Goal: Communication & Community: Answer question/provide support

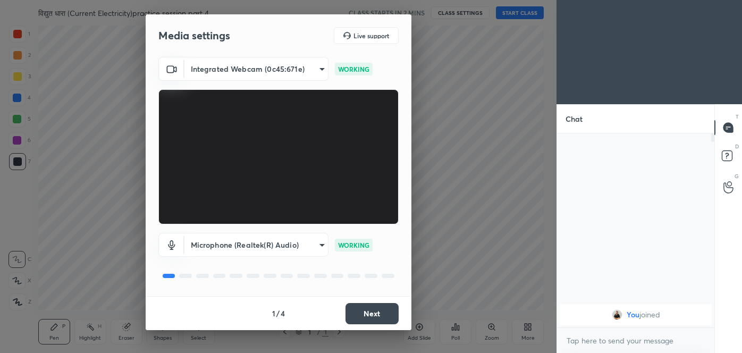
click at [380, 307] on button "Next" at bounding box center [372, 313] width 53 height 21
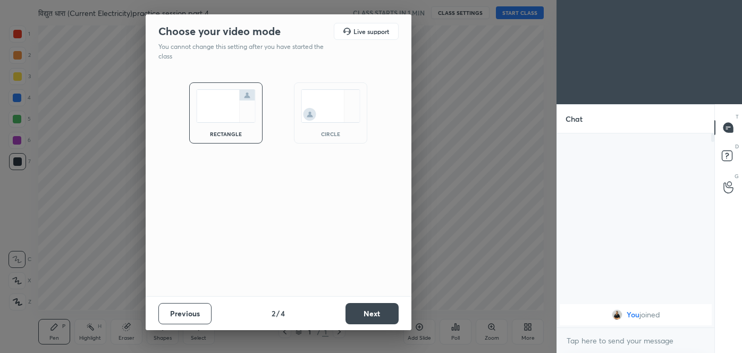
click at [380, 307] on button "Next" at bounding box center [372, 313] width 53 height 21
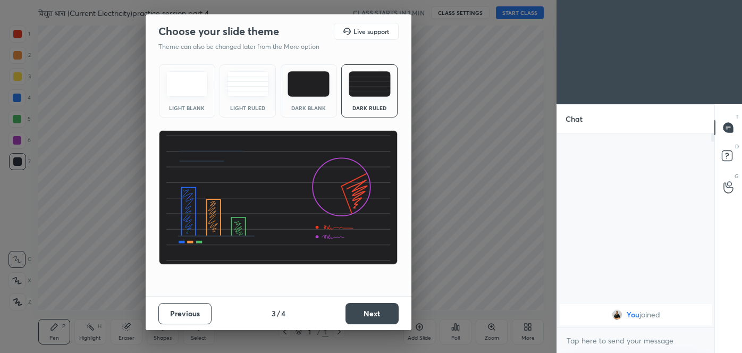
click at [380, 307] on button "Next" at bounding box center [372, 313] width 53 height 21
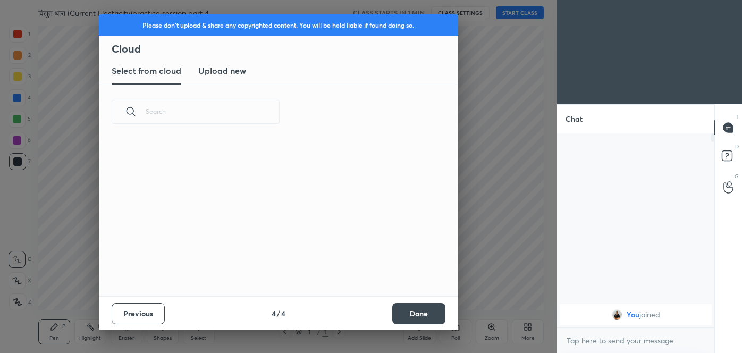
scroll to position [157, 341]
click at [225, 75] on h3 "Upload new" at bounding box center [222, 70] width 48 height 13
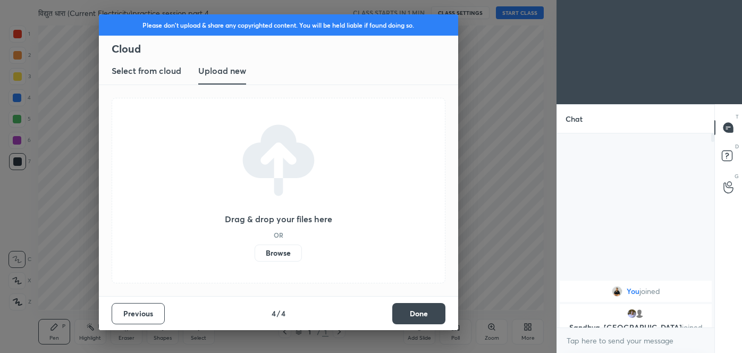
click at [280, 262] on div "Drag & drop your files here OR Browse" at bounding box center [279, 191] width 334 height 186
click at [281, 247] on label "Browse" at bounding box center [278, 253] width 47 height 17
click at [255, 247] on input "Browse" at bounding box center [255, 253] width 0 height 17
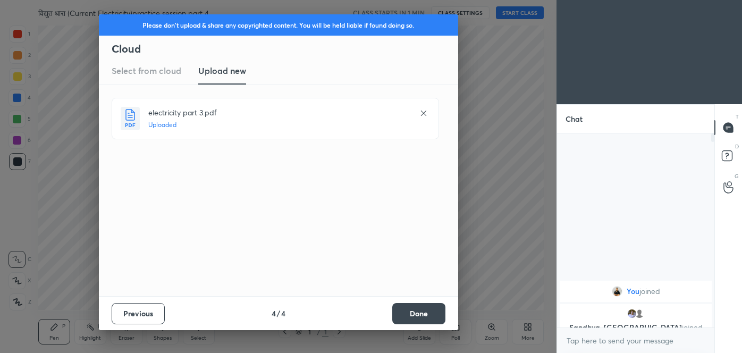
click at [436, 314] on button "Done" at bounding box center [418, 313] width 53 height 21
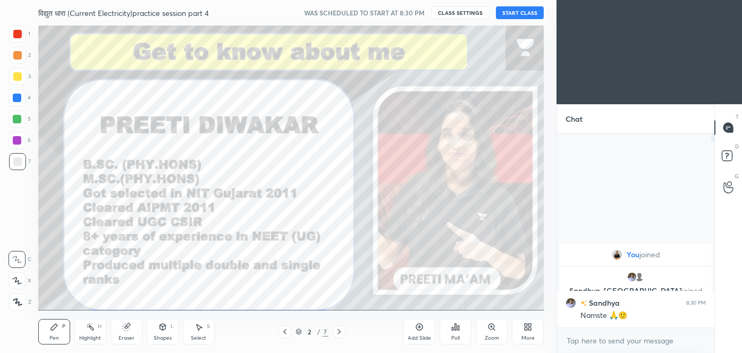
click at [528, 14] on button "START CLASS" at bounding box center [520, 12] width 48 height 13
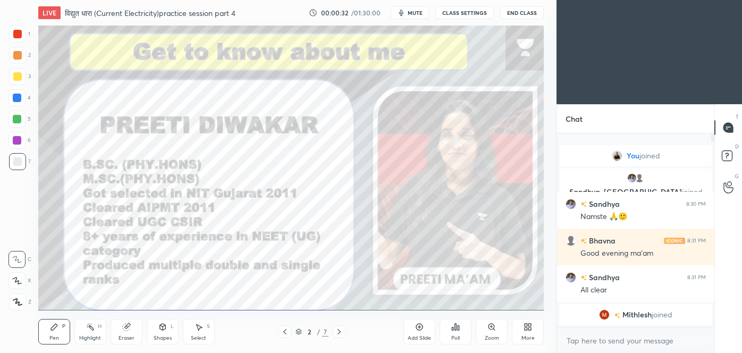
click at [419, 329] on icon at bounding box center [419, 327] width 9 height 9
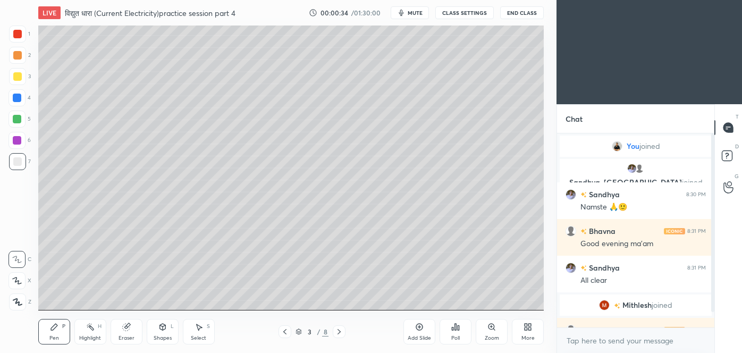
click at [16, 76] on div at bounding box center [17, 76] width 9 height 9
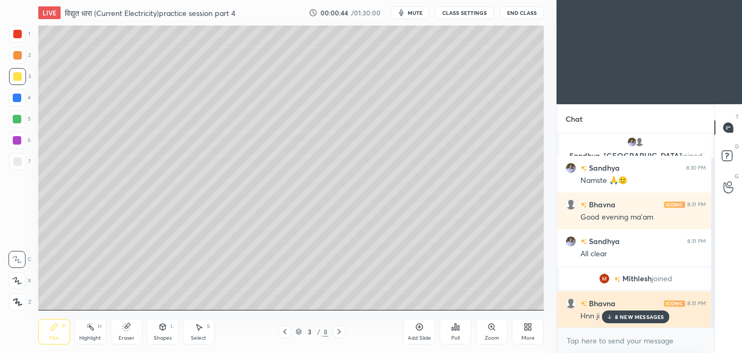
click at [626, 310] on div "8 NEW MESSAGES" at bounding box center [636, 316] width 68 height 13
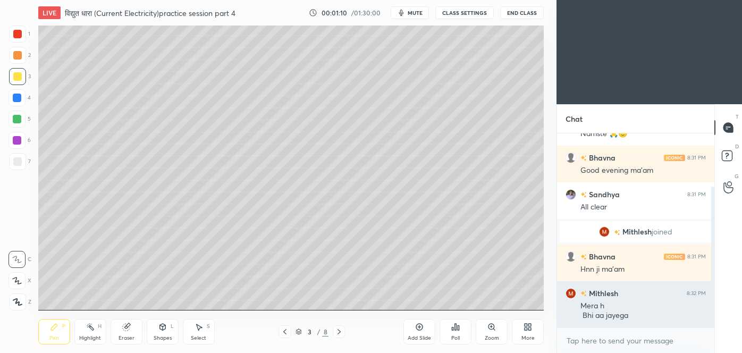
scroll to position [83, 0]
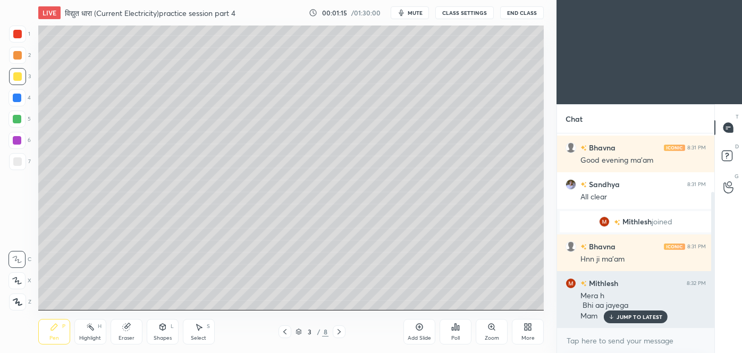
click at [636, 315] on p "JUMP TO LATEST" at bounding box center [640, 317] width 46 height 6
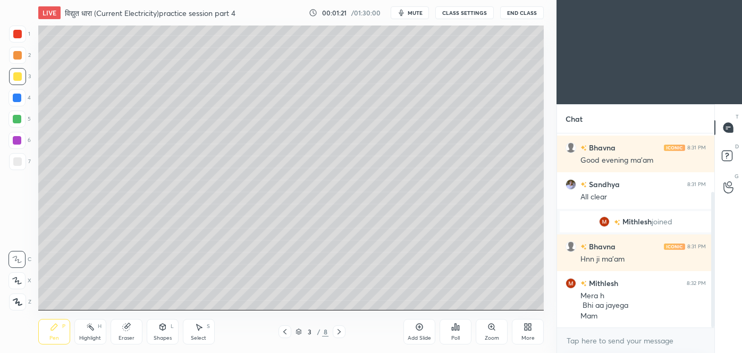
click at [18, 301] on icon at bounding box center [18, 301] width 10 height 7
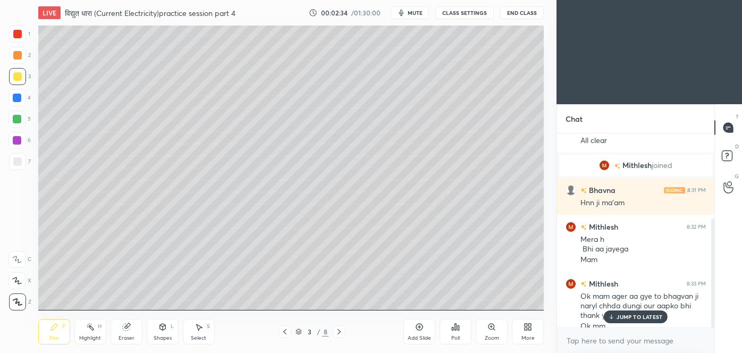
scroll to position [150, 0]
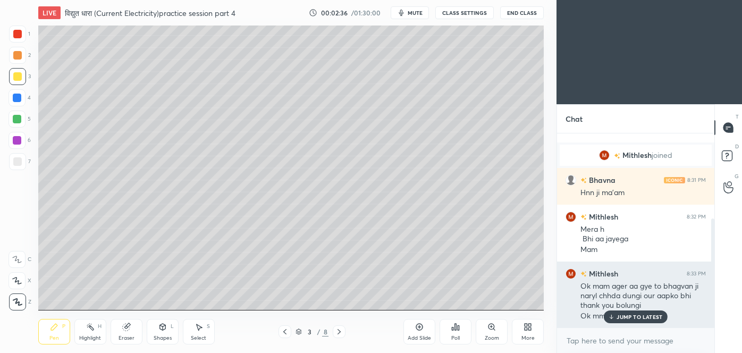
click at [642, 314] on p "JUMP TO LATEST" at bounding box center [640, 317] width 46 height 6
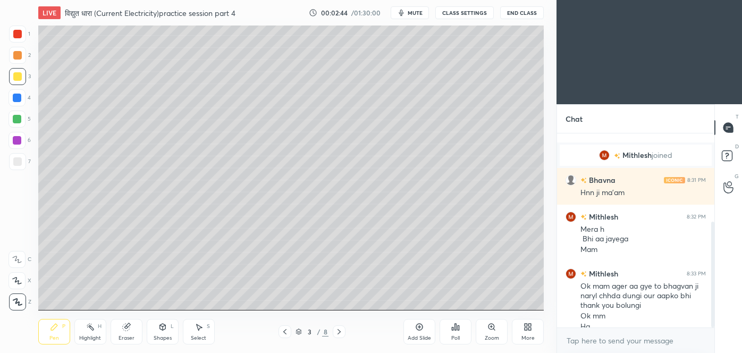
scroll to position [161, 0]
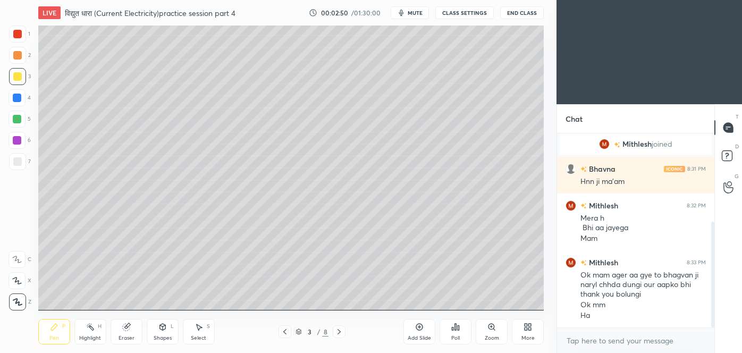
click at [18, 166] on div at bounding box center [17, 161] width 17 height 17
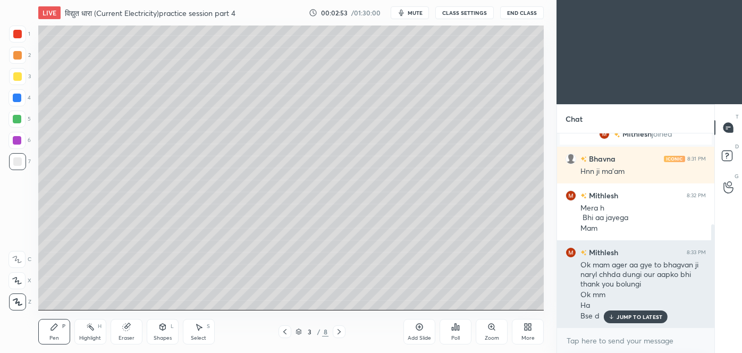
click at [629, 312] on div "JUMP TO LATEST" at bounding box center [636, 316] width 64 height 13
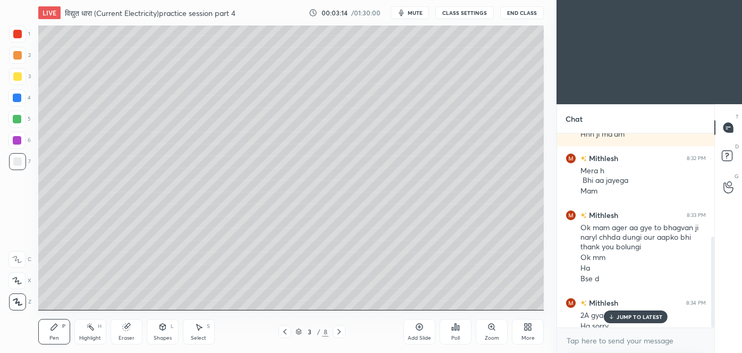
scroll to position [219, 0]
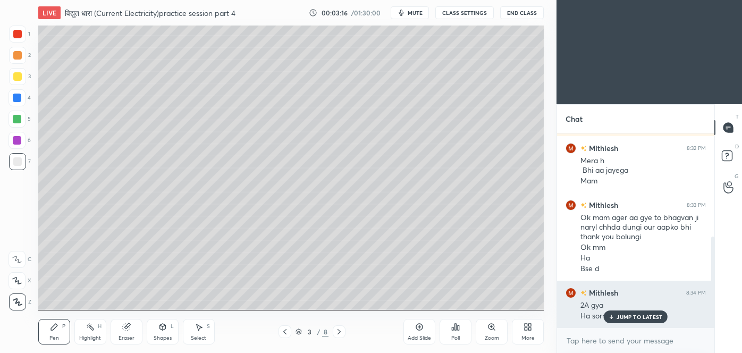
click at [649, 320] on p "JUMP TO LATEST" at bounding box center [640, 317] width 46 height 6
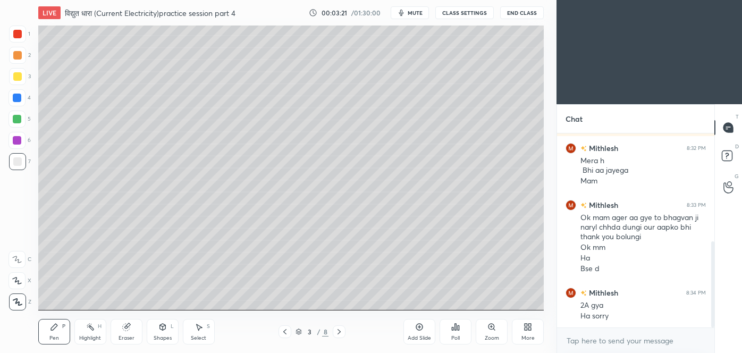
scroll to position [244, 0]
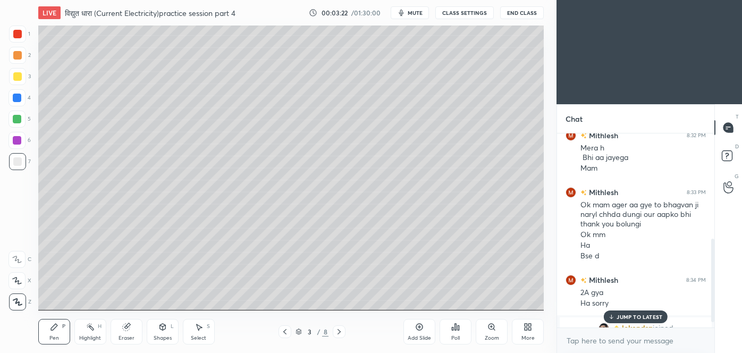
click at [649, 315] on p "JUMP TO LATEST" at bounding box center [640, 317] width 46 height 6
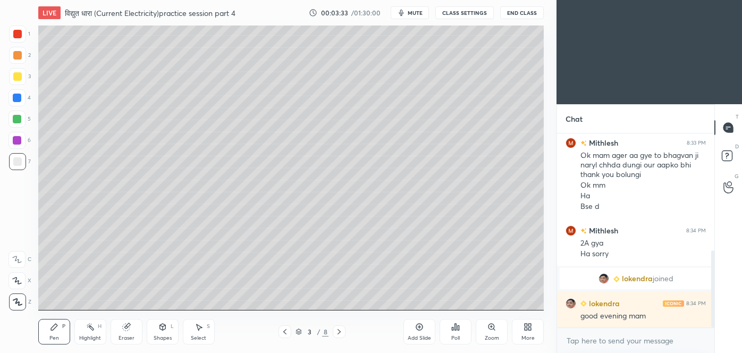
scroll to position [330, 0]
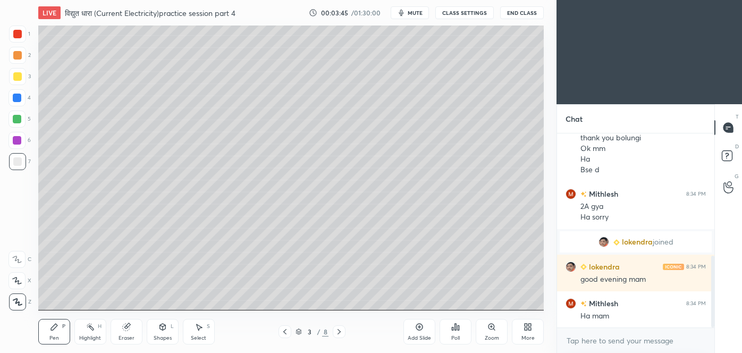
click at [422, 325] on icon at bounding box center [419, 327] width 7 height 7
click at [286, 336] on div at bounding box center [285, 331] width 13 height 13
click at [338, 332] on icon at bounding box center [339, 332] width 9 height 9
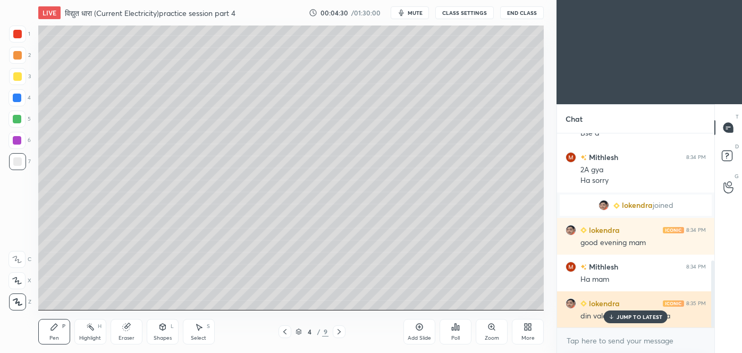
click at [640, 312] on div "JUMP TO LATEST" at bounding box center [636, 316] width 64 height 13
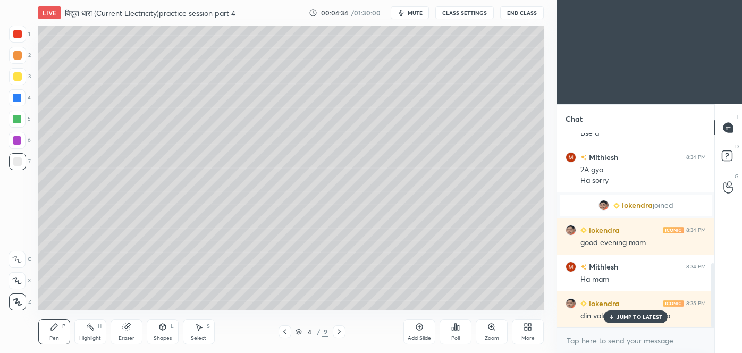
scroll to position [392, 0]
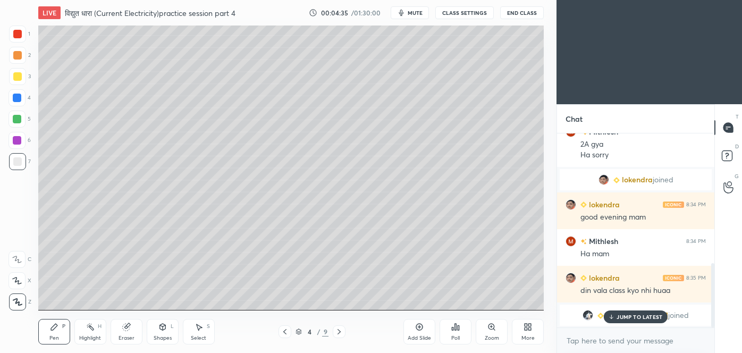
click at [639, 315] on p "JUMP TO LATEST" at bounding box center [640, 317] width 46 height 6
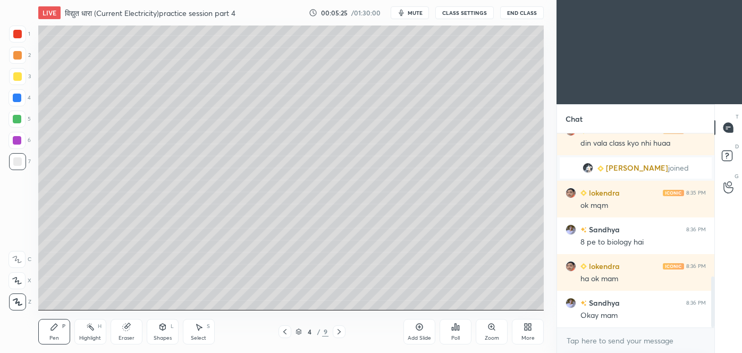
scroll to position [576, 0]
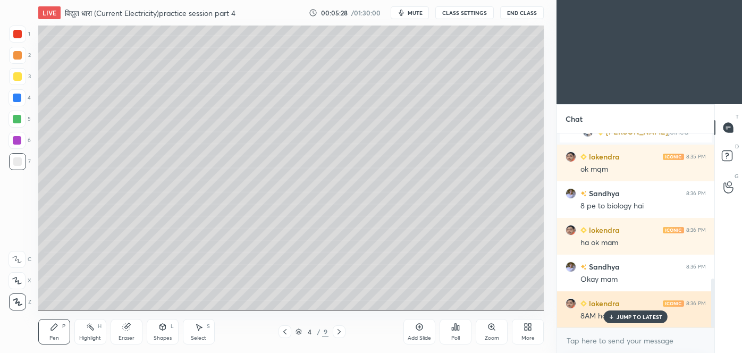
click at [643, 311] on div "JUMP TO LATEST" at bounding box center [636, 316] width 64 height 13
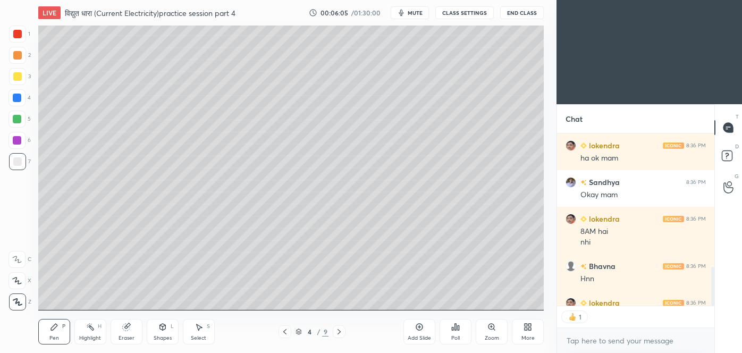
scroll to position [169, 154]
click at [18, 80] on div at bounding box center [17, 76] width 9 height 9
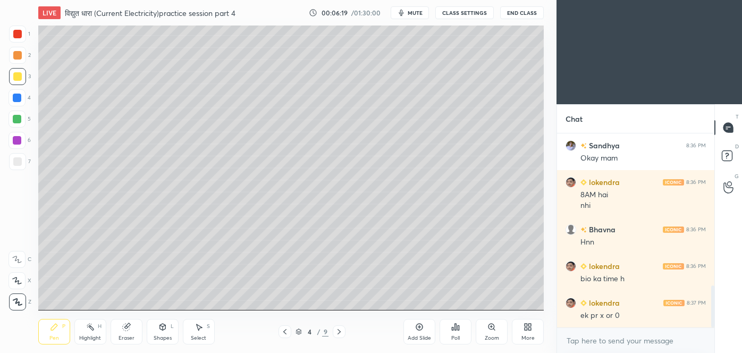
scroll to position [707, 0]
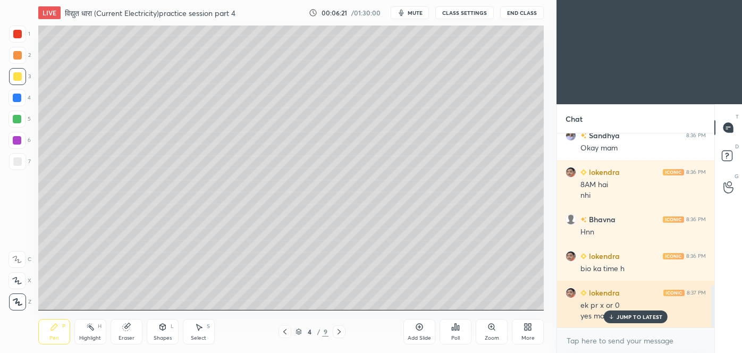
click at [630, 318] on p "JUMP TO LATEST" at bounding box center [640, 317] width 46 height 6
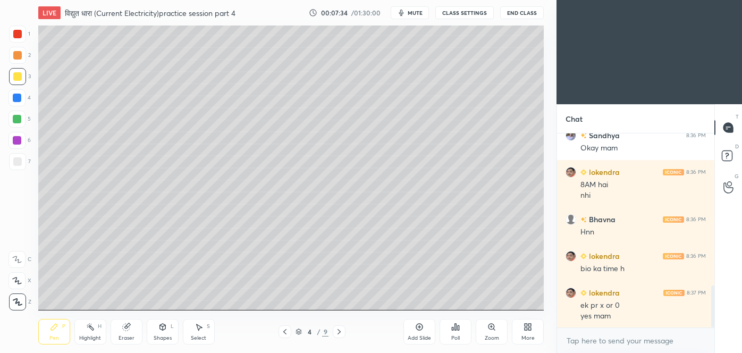
click at [130, 331] on icon at bounding box center [126, 327] width 9 height 9
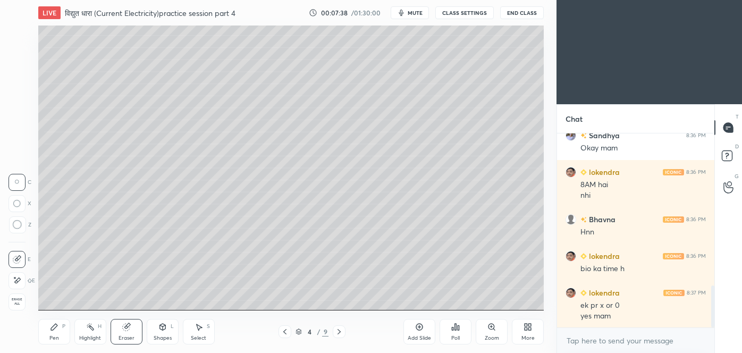
click at [58, 331] on icon at bounding box center [54, 327] width 9 height 9
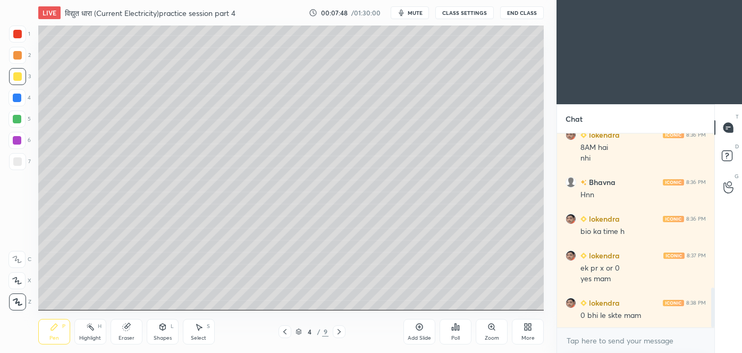
scroll to position [754, 0]
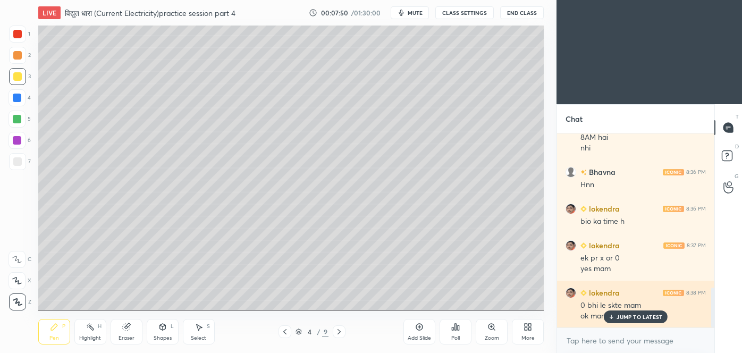
click at [637, 314] on p "JUMP TO LATEST" at bounding box center [640, 317] width 46 height 6
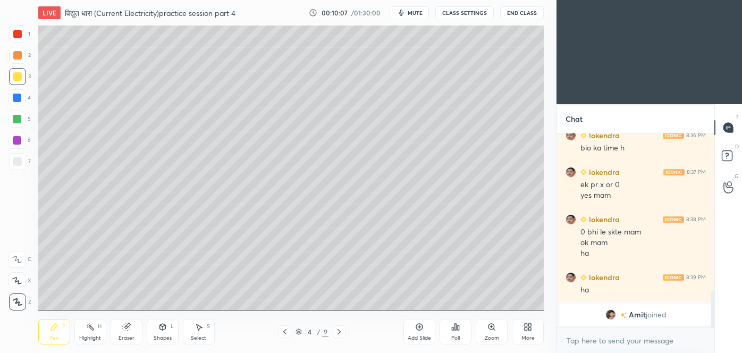
scroll to position [841, 0]
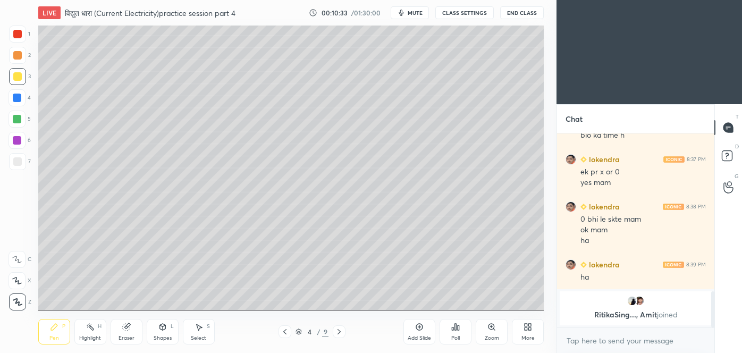
click at [423, 330] on icon at bounding box center [419, 327] width 9 height 9
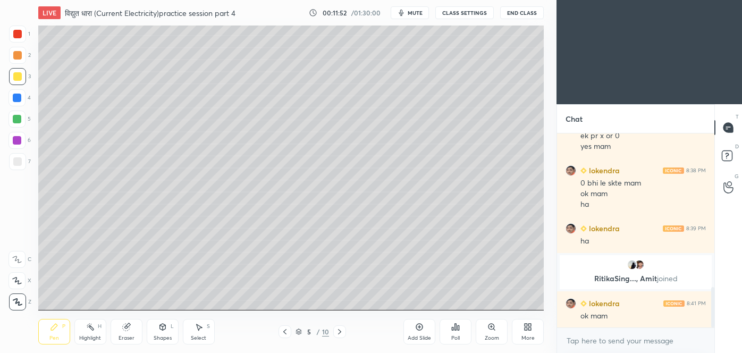
scroll to position [774, 0]
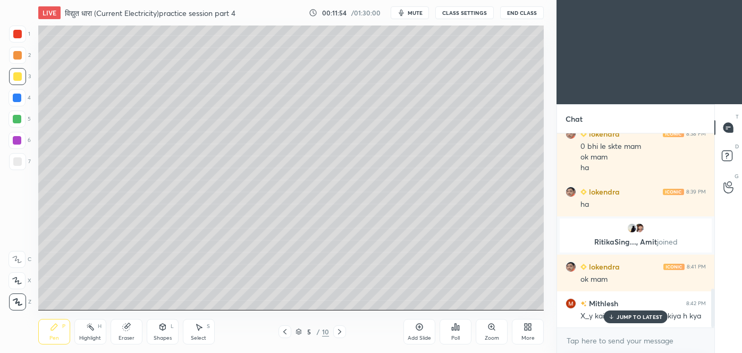
click at [631, 322] on div "JUMP TO LATEST" at bounding box center [636, 316] width 64 height 13
click at [17, 57] on div at bounding box center [17, 55] width 9 height 9
click at [285, 331] on icon at bounding box center [285, 332] width 9 height 9
click at [288, 331] on icon at bounding box center [285, 332] width 9 height 9
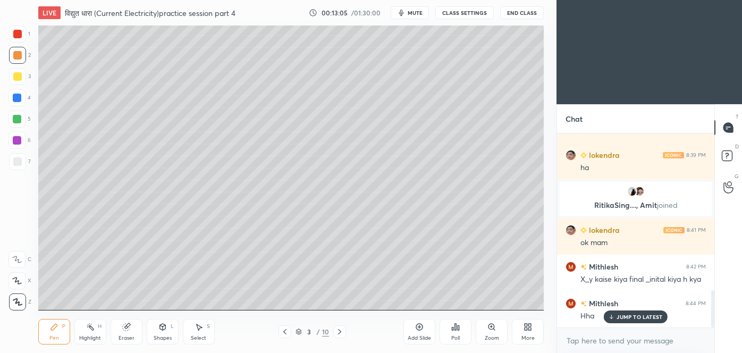
click at [341, 327] on div at bounding box center [339, 331] width 13 height 13
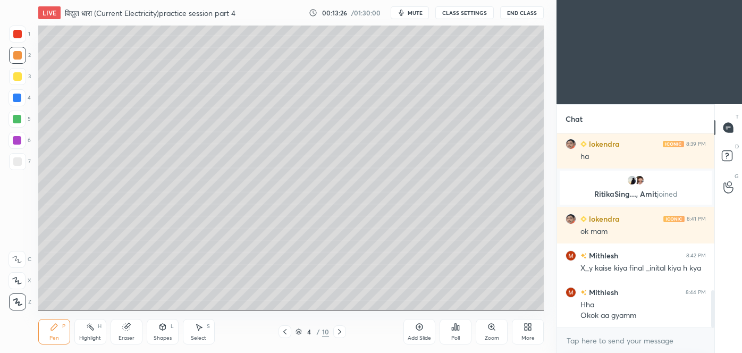
click at [335, 328] on icon at bounding box center [339, 332] width 9 height 9
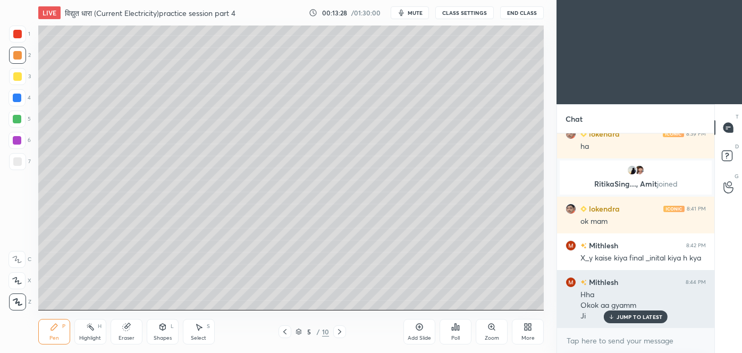
click at [627, 320] on div "JUMP TO LATEST" at bounding box center [636, 316] width 64 height 13
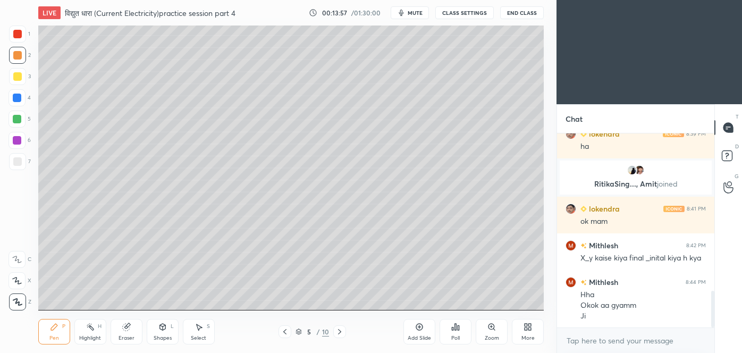
click at [16, 161] on div at bounding box center [17, 161] width 9 height 9
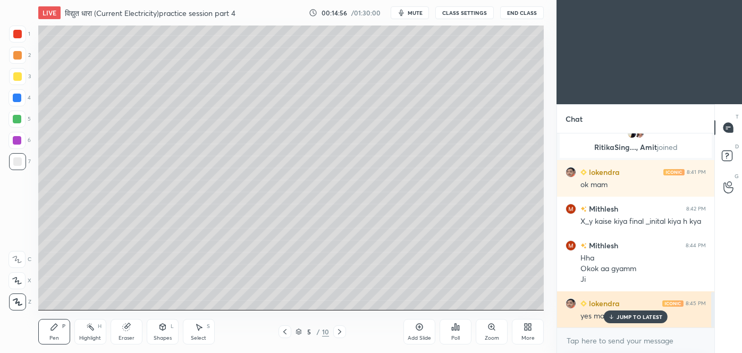
click at [645, 314] on p "JUMP TO LATEST" at bounding box center [640, 317] width 46 height 6
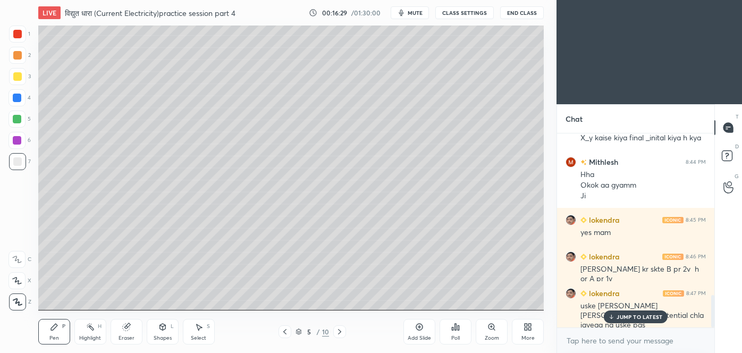
scroll to position [962, 0]
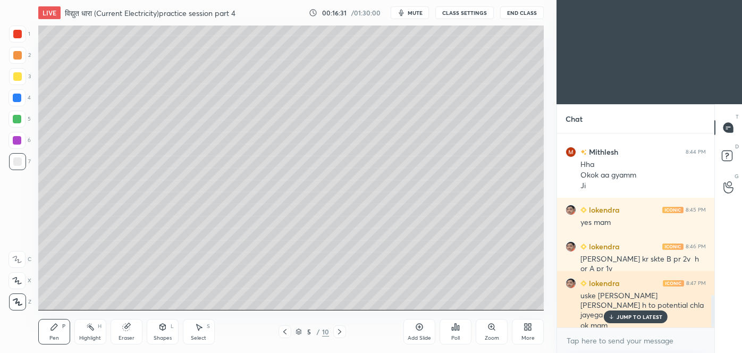
click at [631, 320] on div "JUMP TO LATEST" at bounding box center [636, 316] width 64 height 13
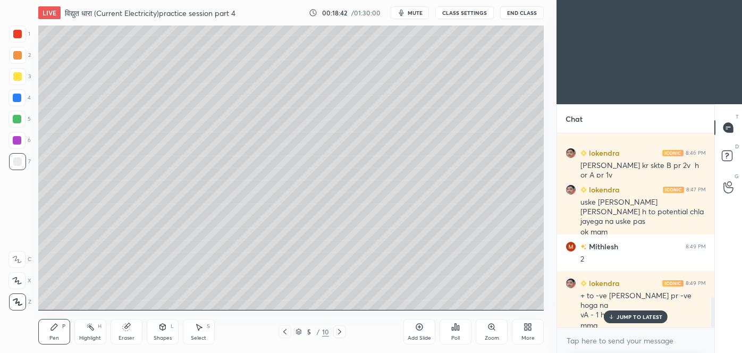
scroll to position [1093, 0]
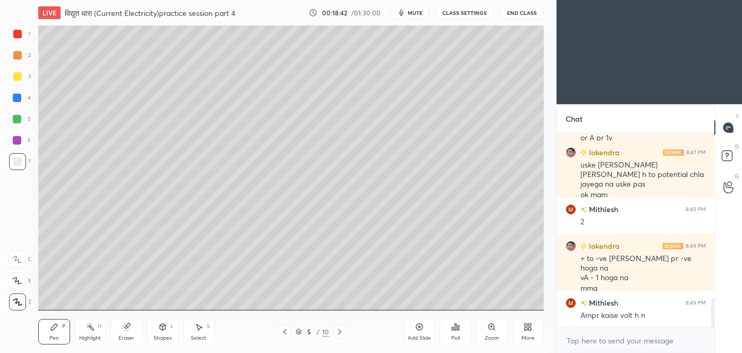
click at [631, 314] on div "Ampr kaise volt h n" at bounding box center [643, 315] width 125 height 11
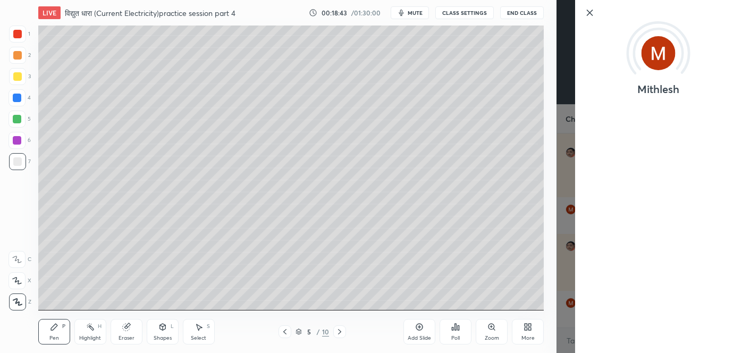
click at [567, 264] on div "Mithlesh" at bounding box center [650, 176] width 186 height 353
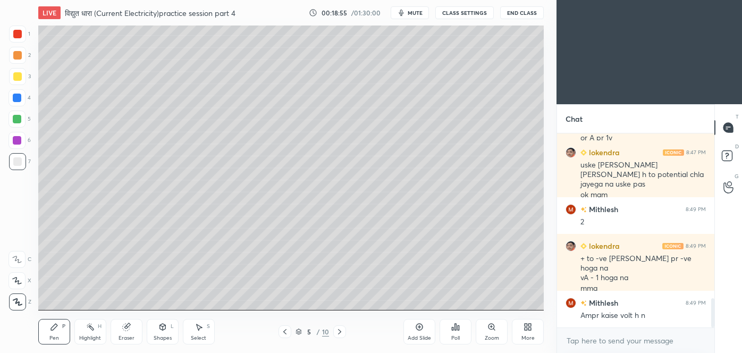
click at [127, 326] on icon at bounding box center [126, 327] width 7 height 7
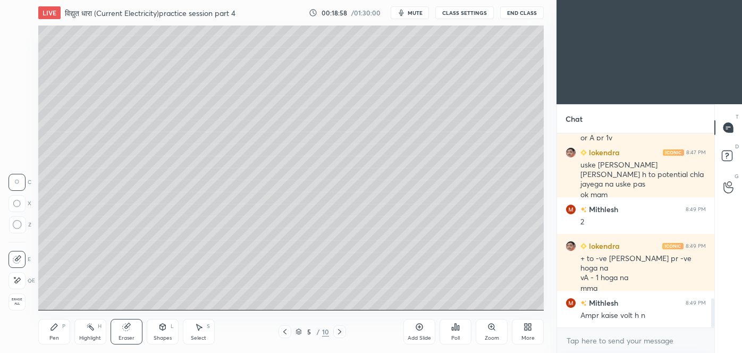
click at [58, 330] on div "Pen P" at bounding box center [54, 332] width 32 height 26
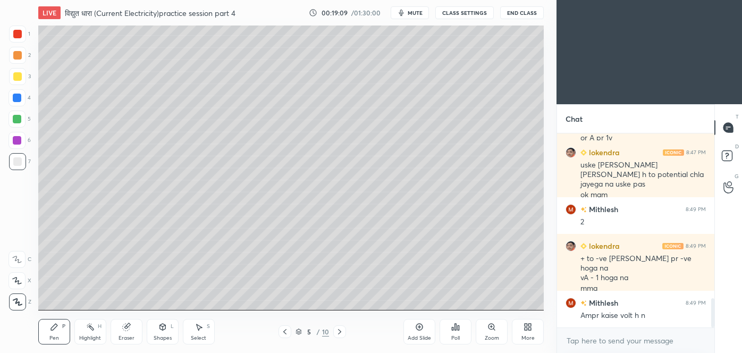
click at [132, 325] on div "Eraser" at bounding box center [127, 332] width 32 height 26
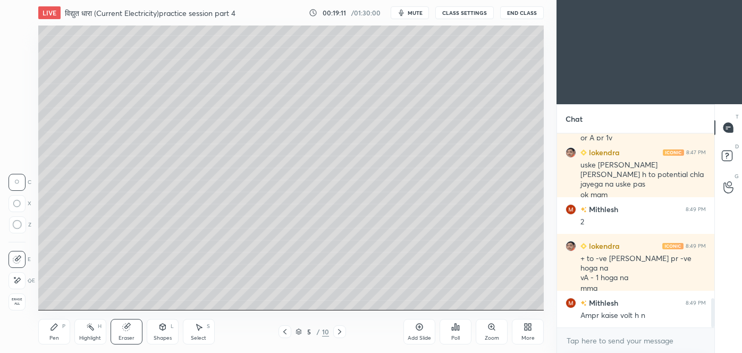
click at [53, 329] on icon at bounding box center [54, 327] width 6 height 6
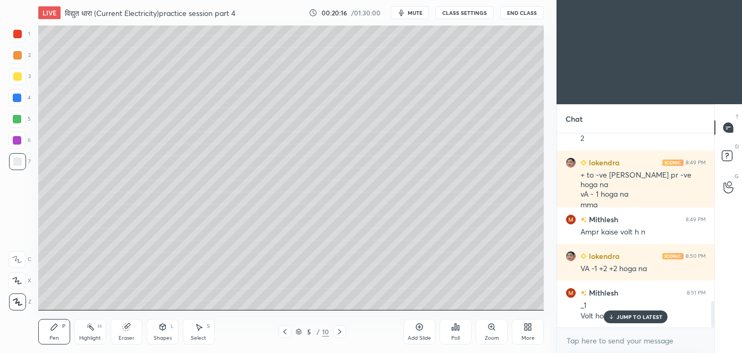
scroll to position [1213, 0]
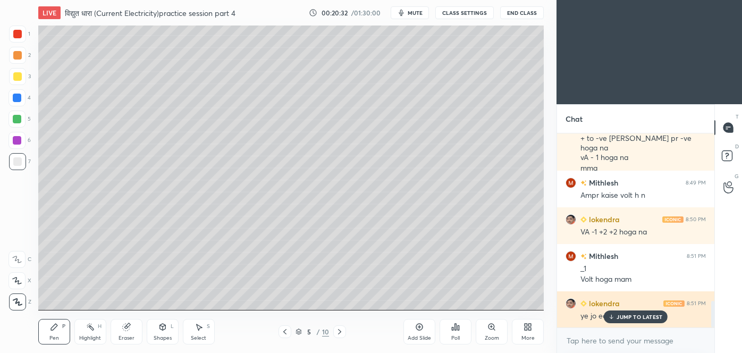
click at [634, 314] on p "JUMP TO LATEST" at bounding box center [640, 317] width 46 height 6
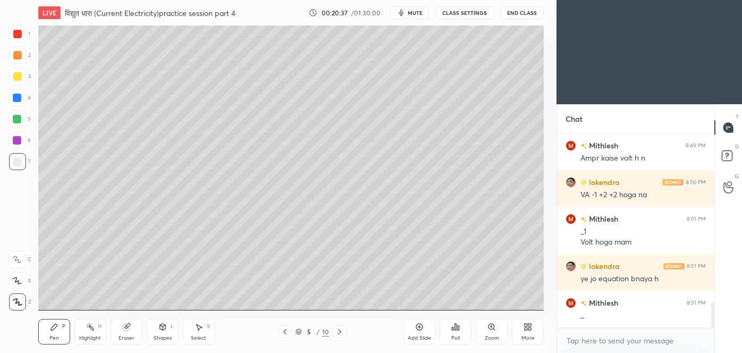
scroll to position [1287, 0]
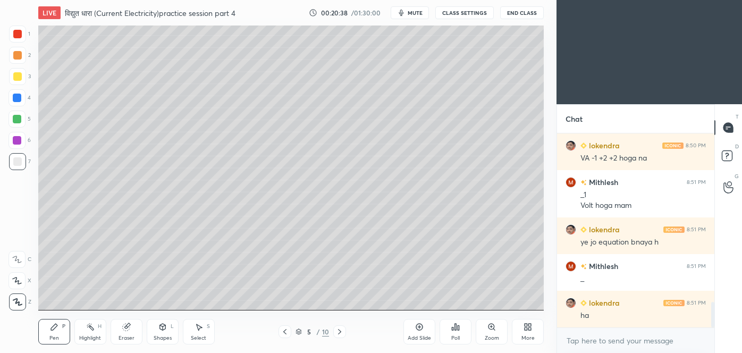
click at [125, 330] on icon at bounding box center [126, 327] width 7 height 7
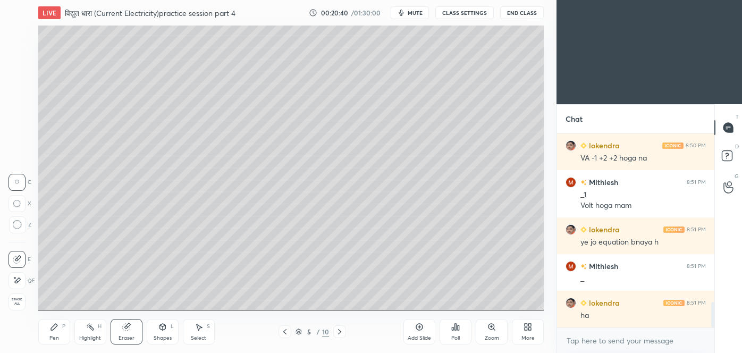
scroll to position [1324, 0]
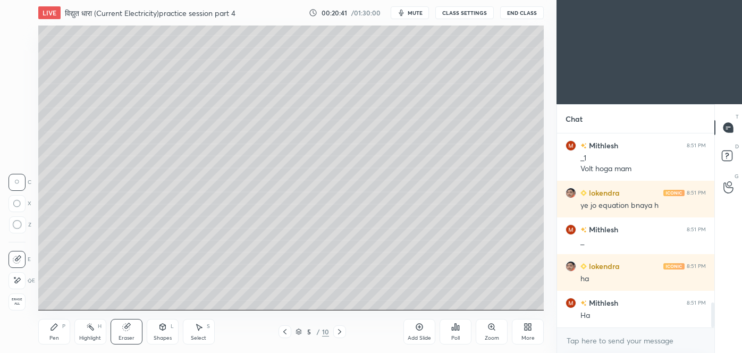
click at [54, 335] on div "Pen" at bounding box center [54, 337] width 10 height 5
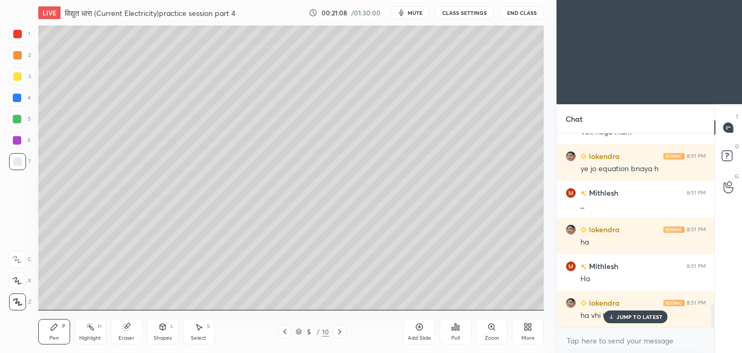
scroll to position [1397, 0]
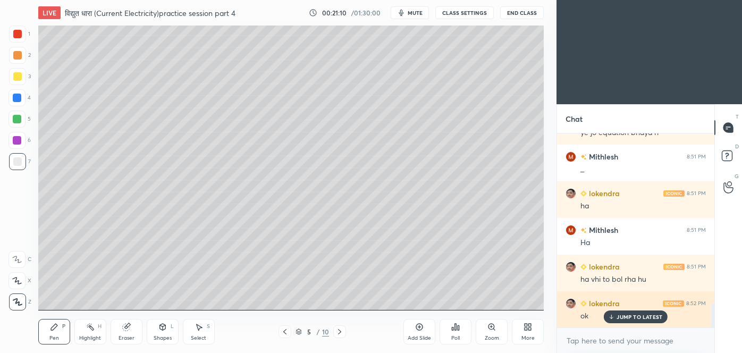
click at [619, 315] on p "JUMP TO LATEST" at bounding box center [640, 317] width 46 height 6
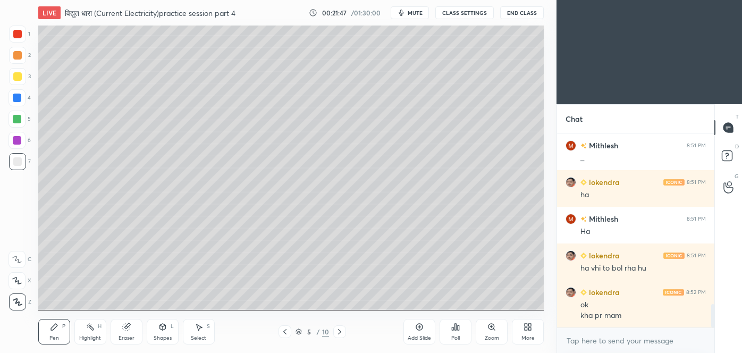
scroll to position [1418, 0]
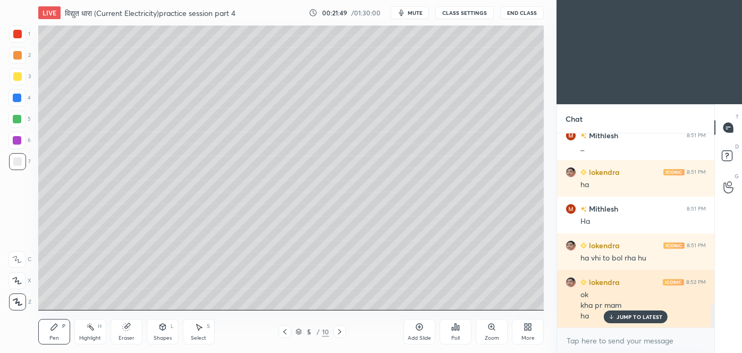
click at [632, 315] on p "JUMP TO LATEST" at bounding box center [640, 317] width 46 height 6
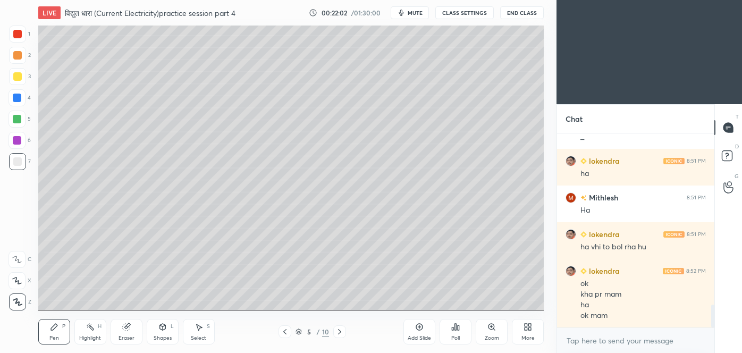
scroll to position [1466, 0]
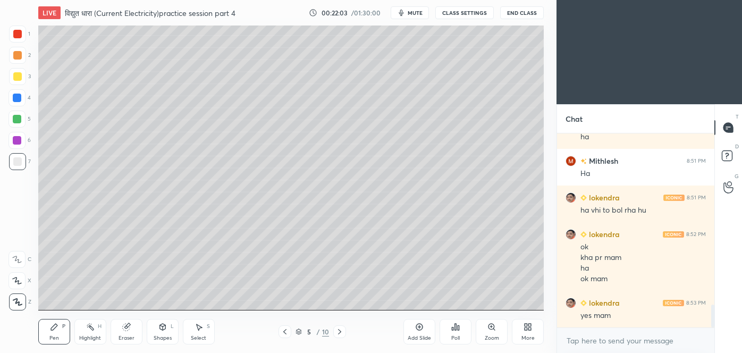
click at [336, 335] on icon at bounding box center [339, 332] width 9 height 9
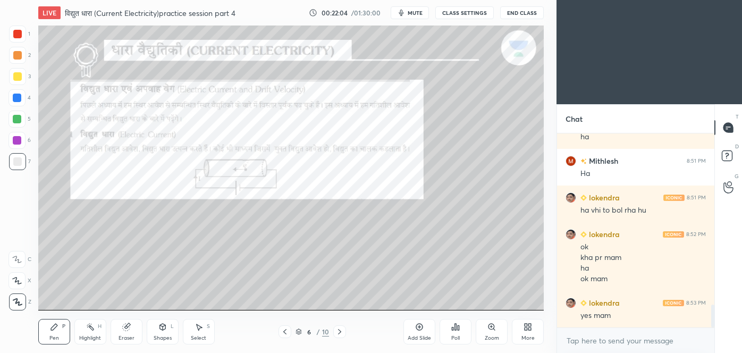
click at [284, 333] on icon at bounding box center [285, 332] width 9 height 9
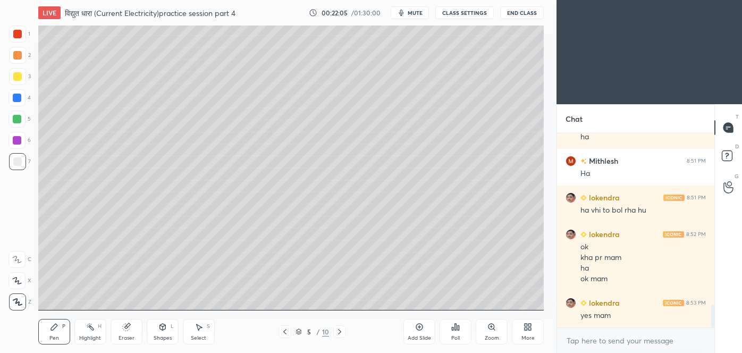
click at [422, 329] on icon at bounding box center [419, 327] width 7 height 7
click at [17, 79] on div at bounding box center [17, 76] width 9 height 9
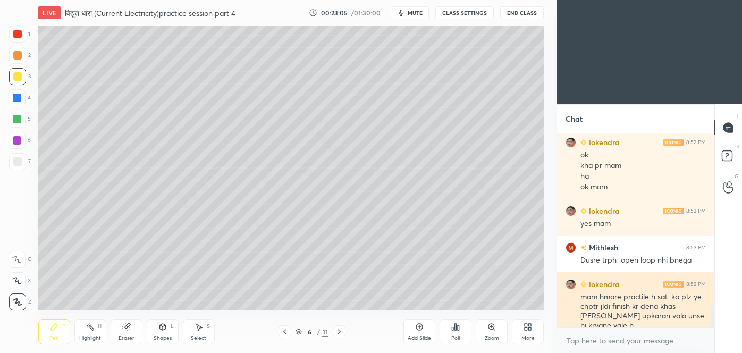
scroll to position [1595, 0]
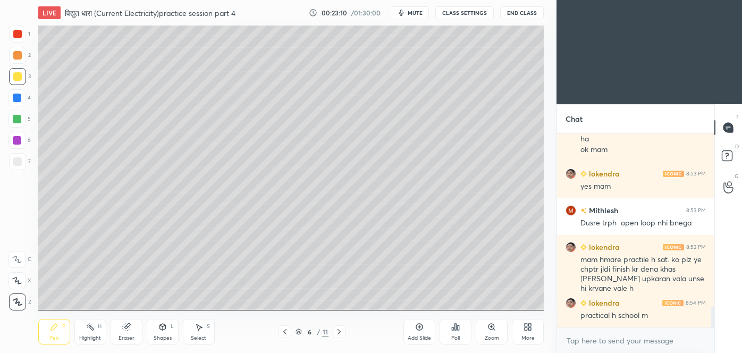
click at [284, 333] on icon at bounding box center [285, 332] width 9 height 9
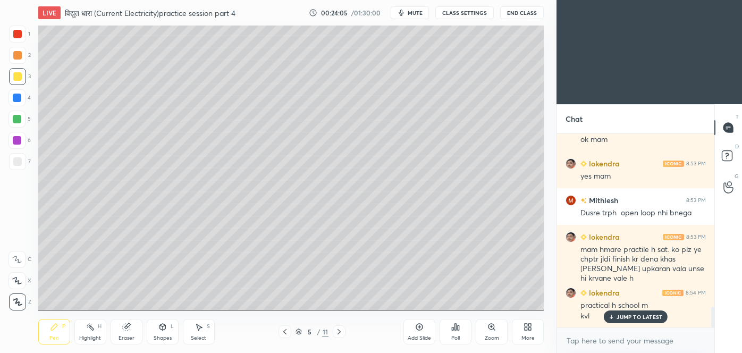
scroll to position [1642, 0]
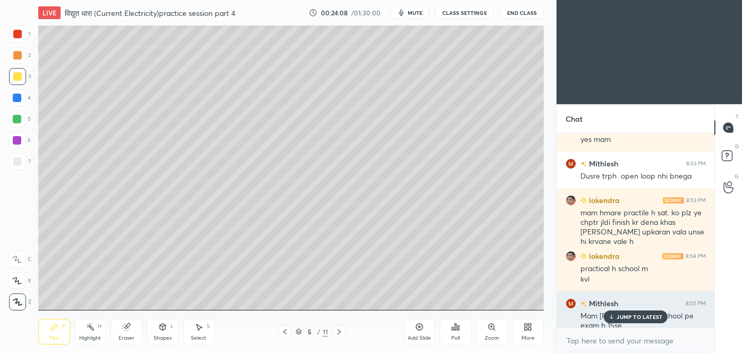
click at [630, 314] on p "JUMP TO LATEST" at bounding box center [640, 317] width 46 height 6
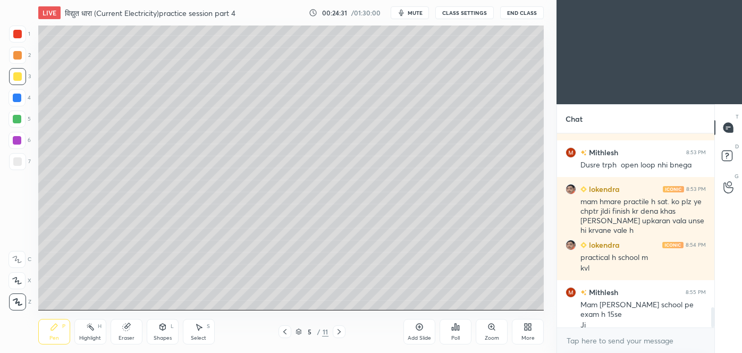
scroll to position [1699, 0]
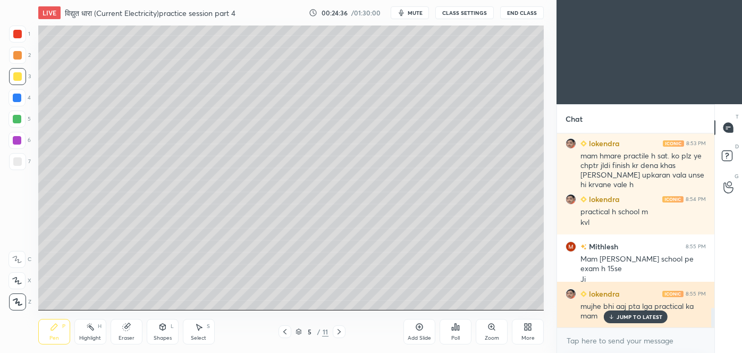
click at [649, 322] on div "JUMP TO LATEST" at bounding box center [636, 316] width 64 height 13
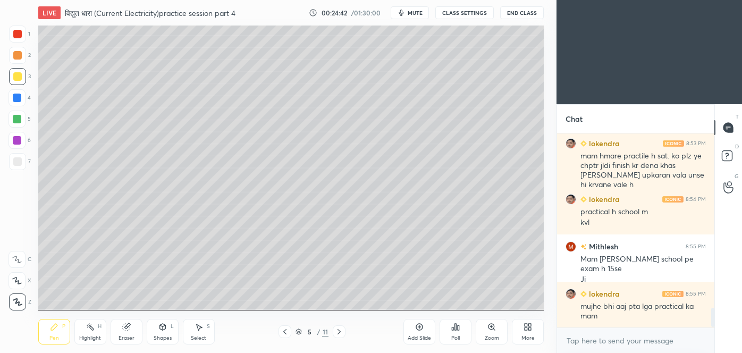
scroll to position [1745, 0]
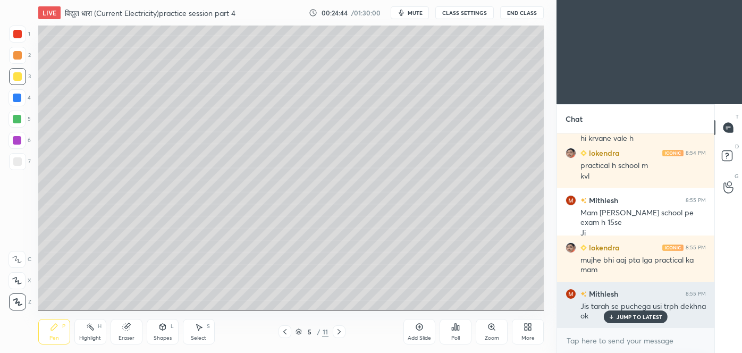
click at [647, 315] on p "JUMP TO LATEST" at bounding box center [640, 317] width 46 height 6
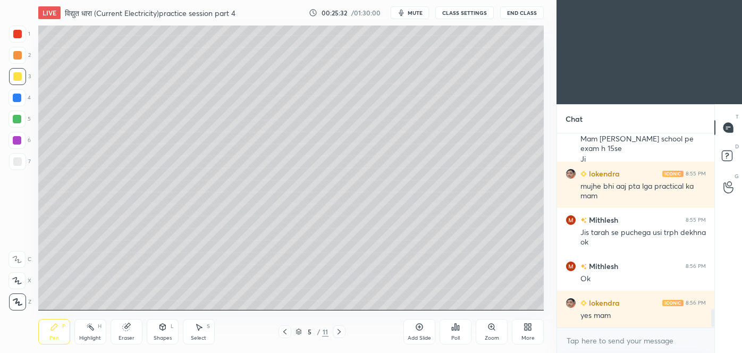
scroll to position [1865, 0]
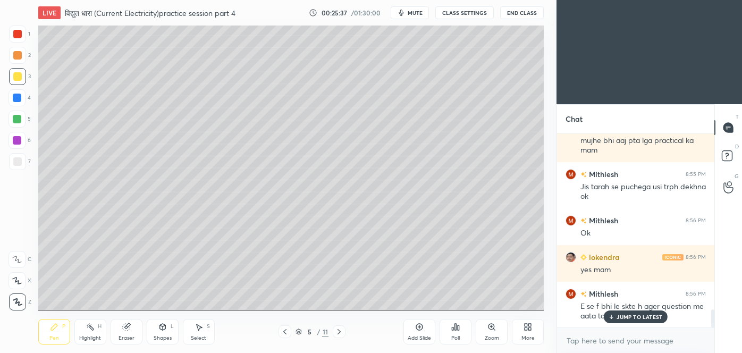
click at [335, 332] on icon at bounding box center [339, 332] width 9 height 9
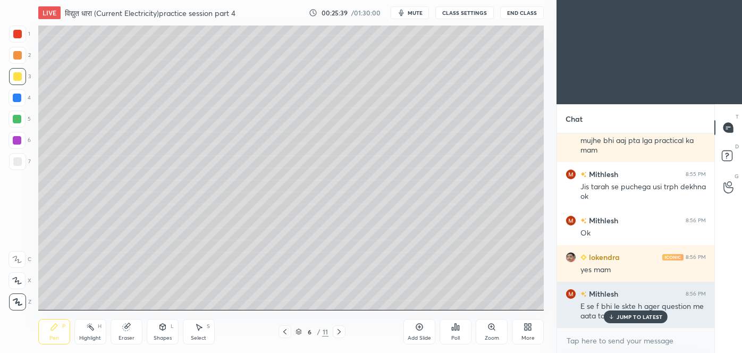
click at [624, 312] on div "JUMP TO LATEST" at bounding box center [636, 316] width 64 height 13
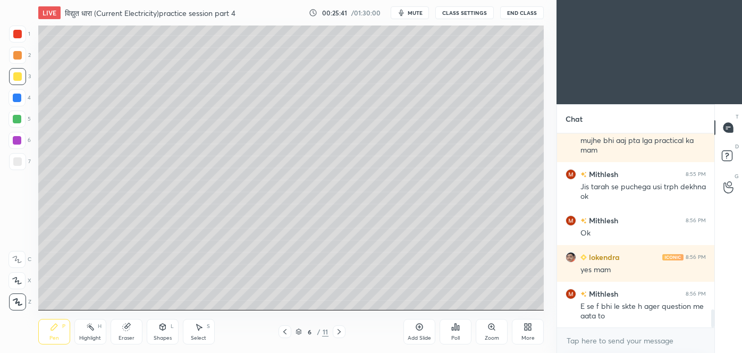
click at [284, 332] on icon at bounding box center [284, 331] width 3 height 5
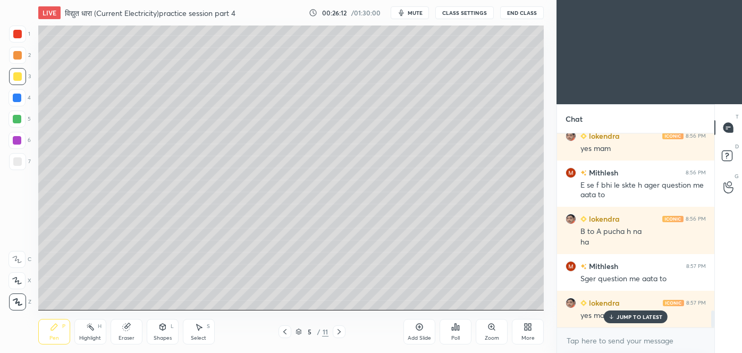
scroll to position [2022, 0]
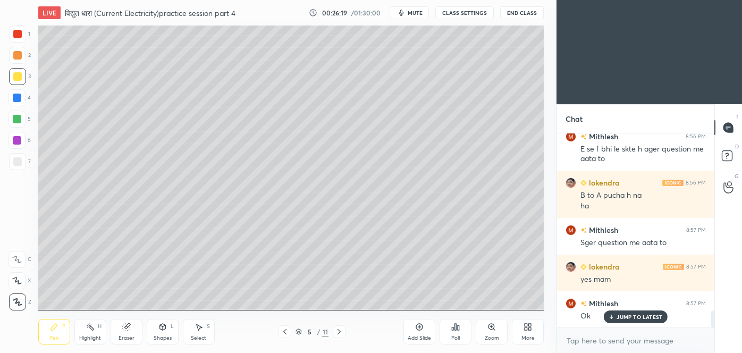
click at [340, 331] on icon at bounding box center [339, 331] width 3 height 5
click at [21, 164] on div at bounding box center [17, 161] width 17 height 17
click at [124, 323] on icon at bounding box center [126, 327] width 9 height 9
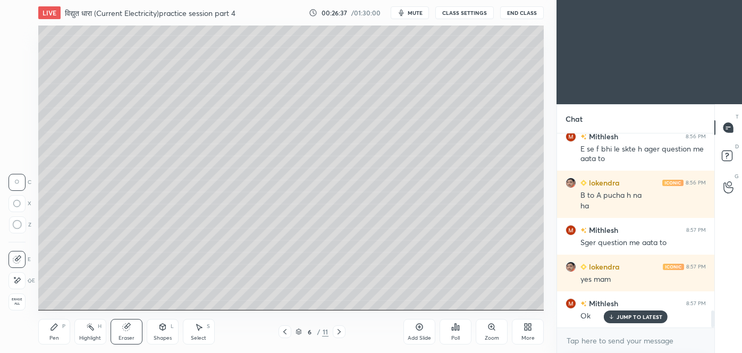
click at [18, 225] on icon at bounding box center [18, 225] width 10 height 10
click at [56, 330] on icon at bounding box center [54, 327] width 9 height 9
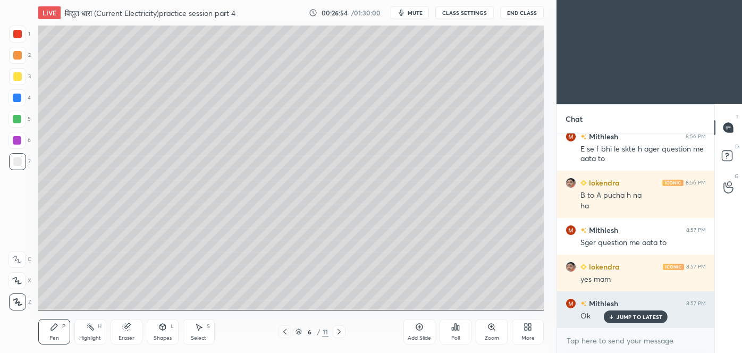
click at [620, 318] on p "JUMP TO LATEST" at bounding box center [640, 317] width 46 height 6
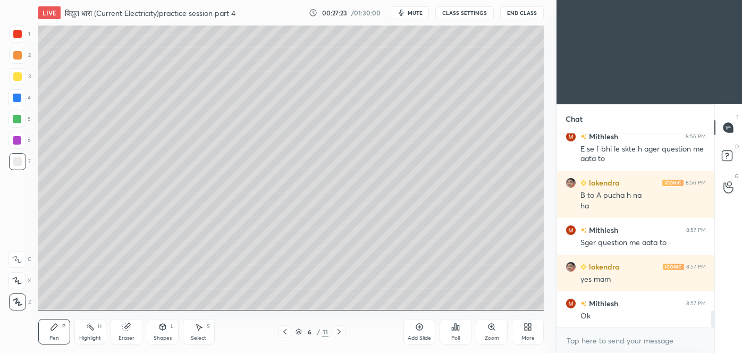
click at [17, 97] on div at bounding box center [17, 98] width 9 height 9
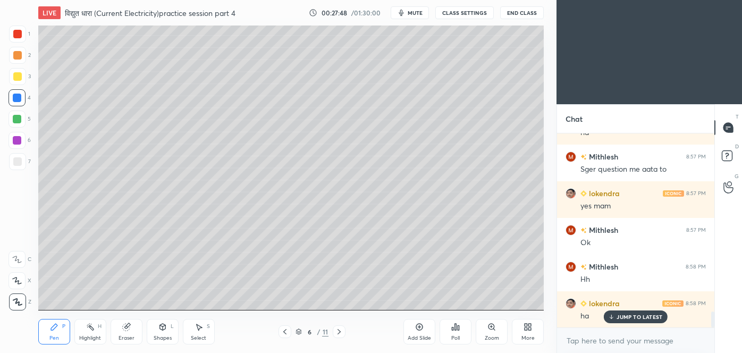
scroll to position [2132, 0]
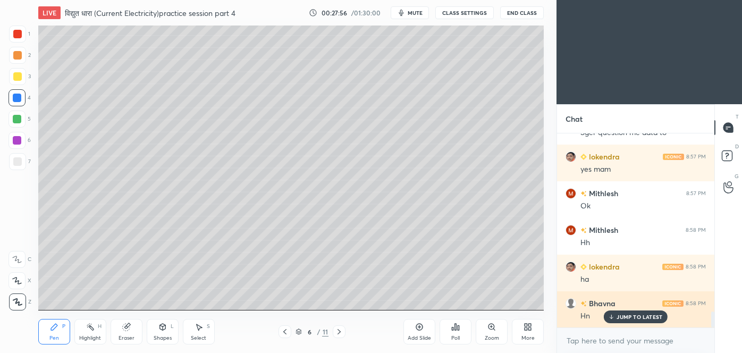
click at [636, 312] on div "JUMP TO LATEST" at bounding box center [636, 316] width 64 height 13
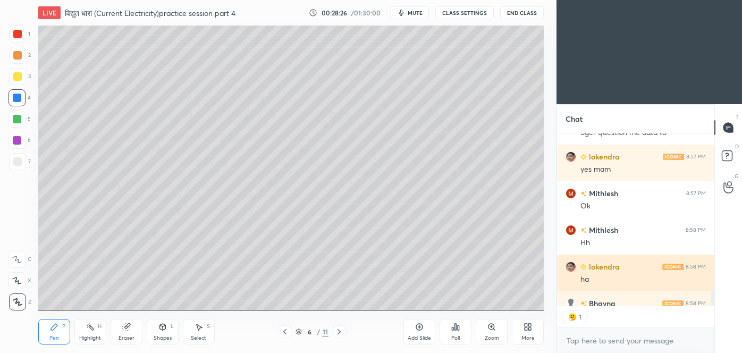
scroll to position [2154, 0]
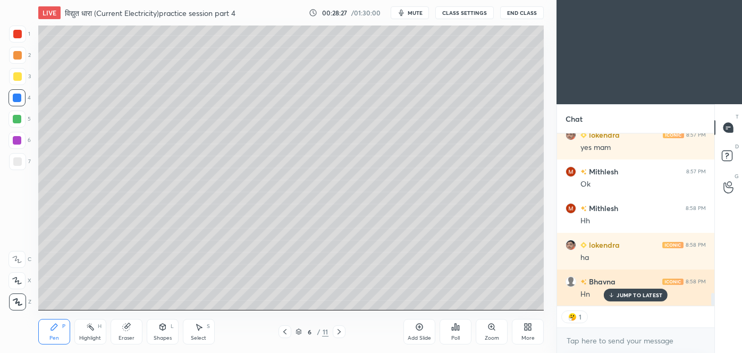
click at [636, 290] on div "JUMP TO LATEST" at bounding box center [636, 295] width 64 height 13
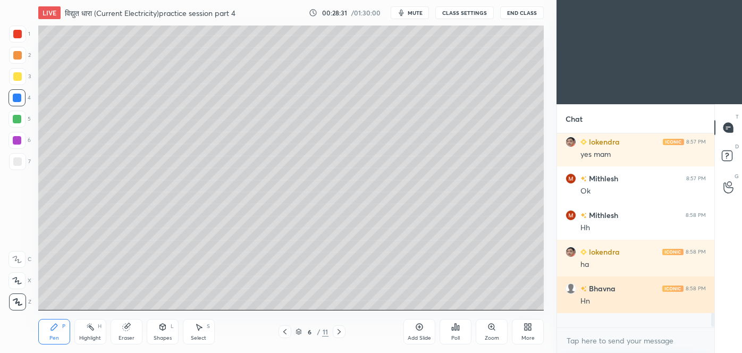
scroll to position [2132, 0]
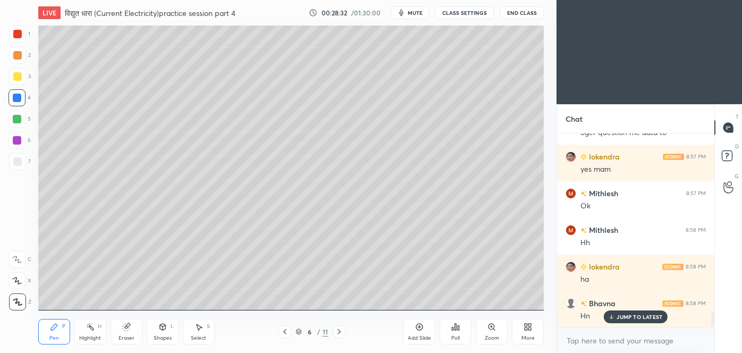
click at [617, 310] on div "Hn" at bounding box center [643, 315] width 125 height 13
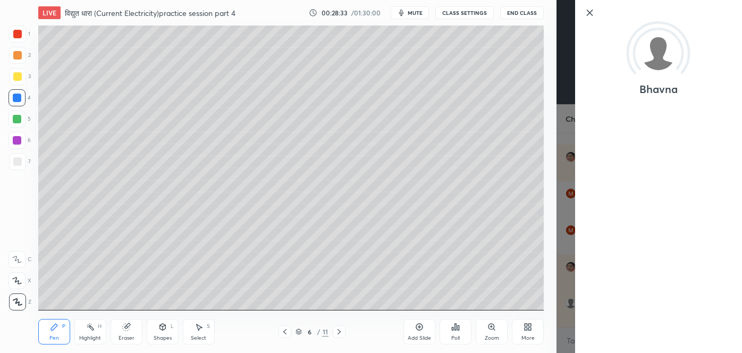
click at [567, 245] on div "Bhavna" at bounding box center [650, 176] width 186 height 353
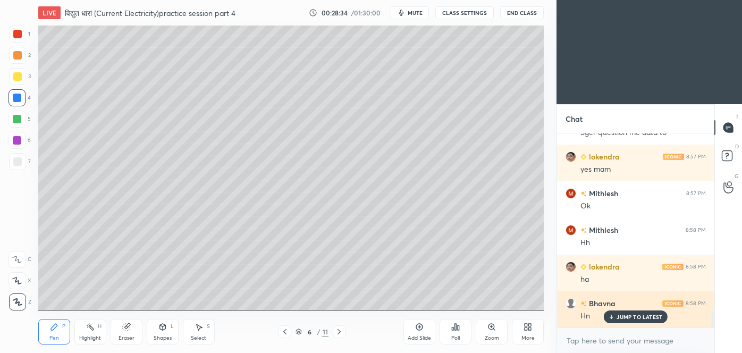
click at [625, 314] on p "JUMP TO LATEST" at bounding box center [640, 317] width 46 height 6
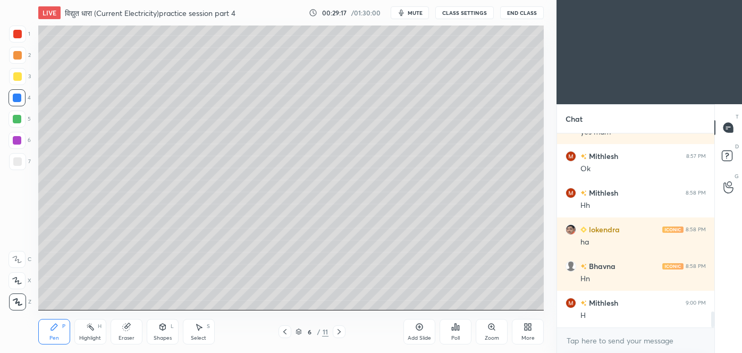
click at [18, 80] on div at bounding box center [17, 76] width 9 height 9
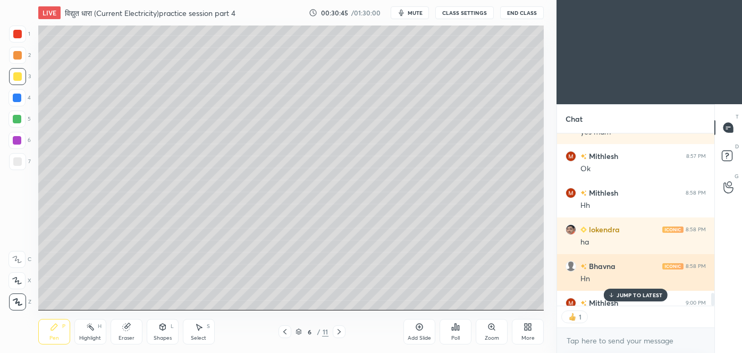
scroll to position [2190, 0]
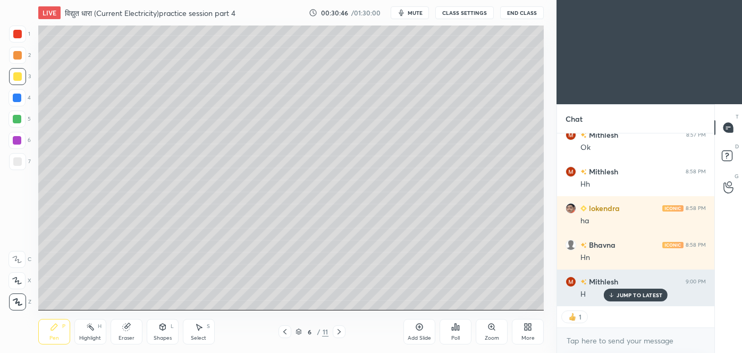
click at [623, 294] on p "JUMP TO LATEST" at bounding box center [640, 295] width 46 height 6
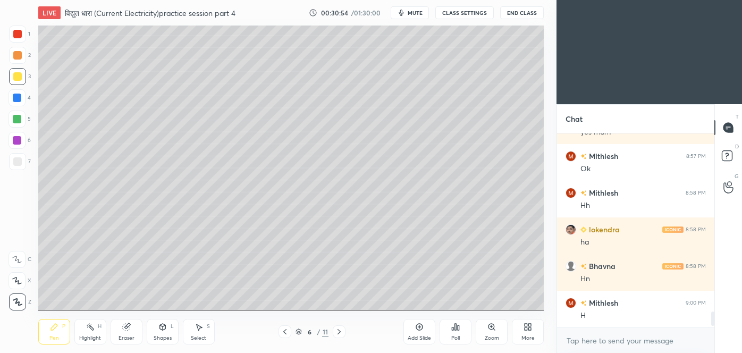
click at [17, 140] on div at bounding box center [17, 140] width 9 height 9
click at [19, 95] on div at bounding box center [17, 98] width 9 height 9
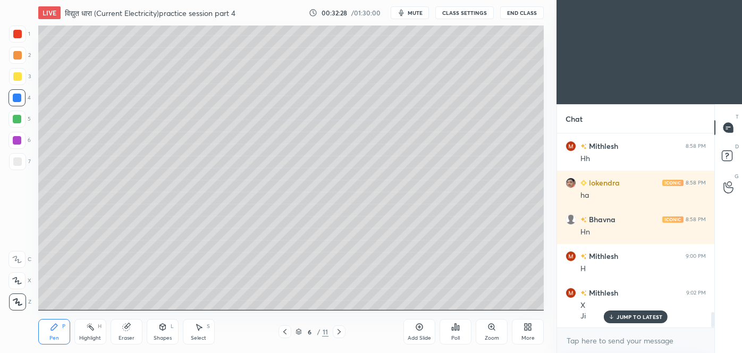
scroll to position [2253, 0]
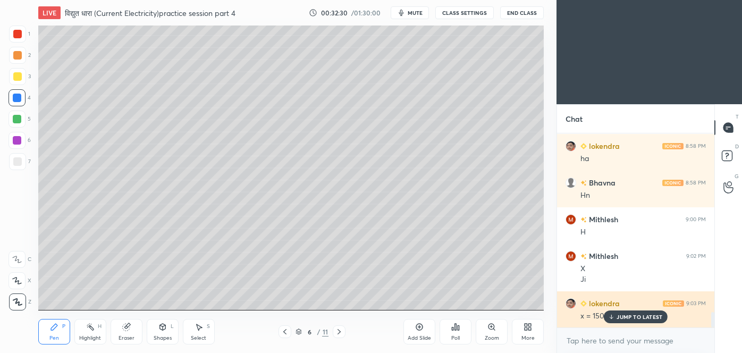
click at [643, 315] on p "JUMP TO LATEST" at bounding box center [640, 317] width 46 height 6
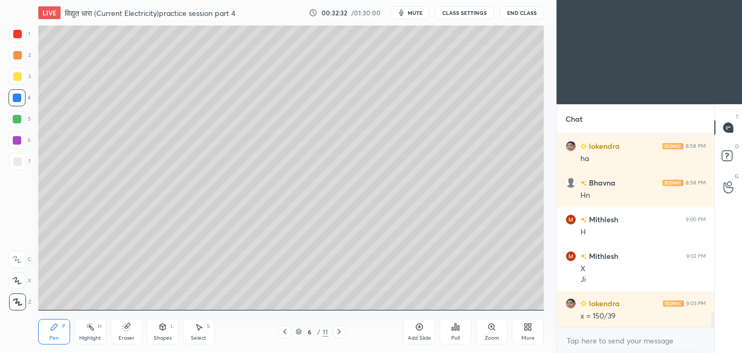
scroll to position [2264, 0]
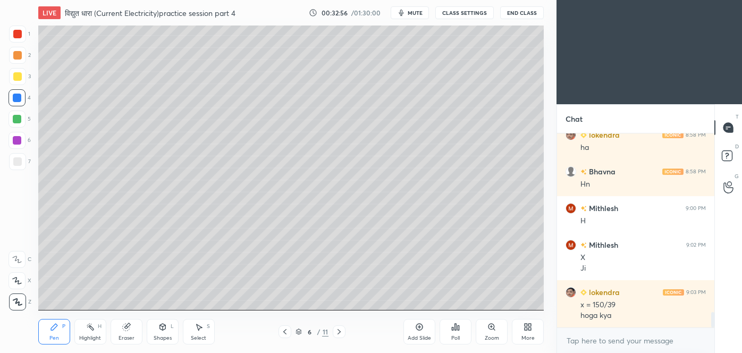
click at [421, 329] on icon at bounding box center [419, 327] width 9 height 9
click at [289, 332] on div at bounding box center [285, 331] width 13 height 13
click at [341, 330] on icon at bounding box center [339, 332] width 9 height 9
click at [288, 331] on icon at bounding box center [285, 332] width 9 height 9
click at [340, 330] on icon at bounding box center [339, 332] width 9 height 9
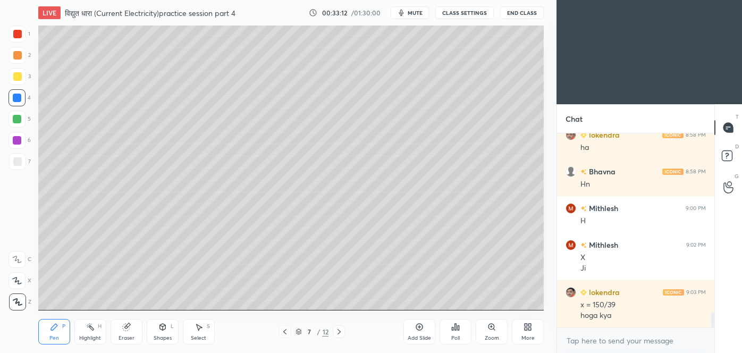
click at [288, 333] on icon at bounding box center [285, 332] width 9 height 9
click at [341, 329] on icon at bounding box center [339, 332] width 9 height 9
click at [287, 333] on icon at bounding box center [285, 332] width 9 height 9
click at [340, 331] on icon at bounding box center [339, 331] width 3 height 5
click at [20, 76] on div at bounding box center [17, 76] width 9 height 9
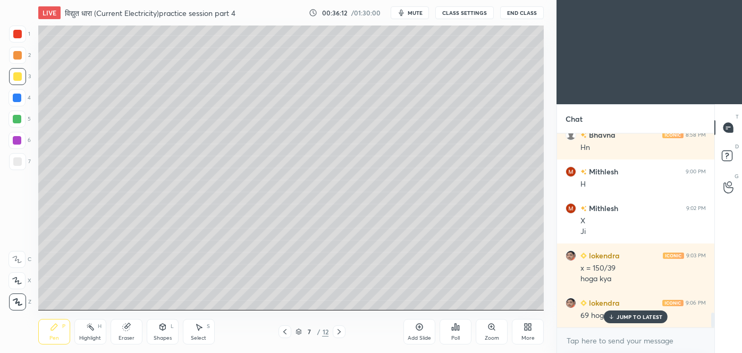
scroll to position [2337, 0]
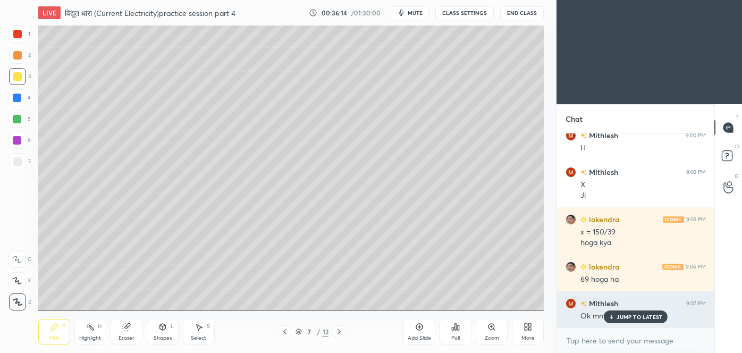
click at [616, 318] on div "JUMP TO LATEST" at bounding box center [636, 316] width 64 height 13
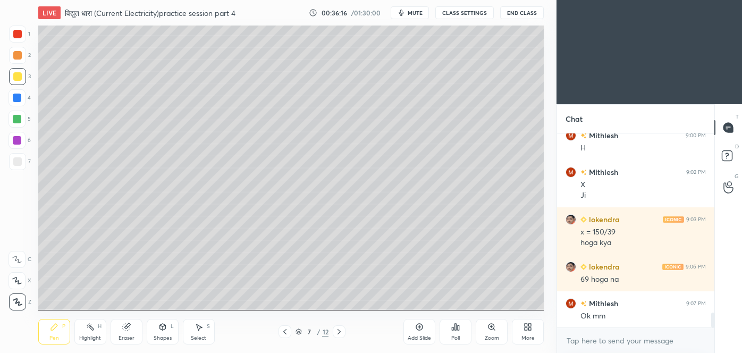
click at [282, 332] on icon at bounding box center [285, 332] width 9 height 9
click at [335, 328] on icon at bounding box center [339, 332] width 9 height 9
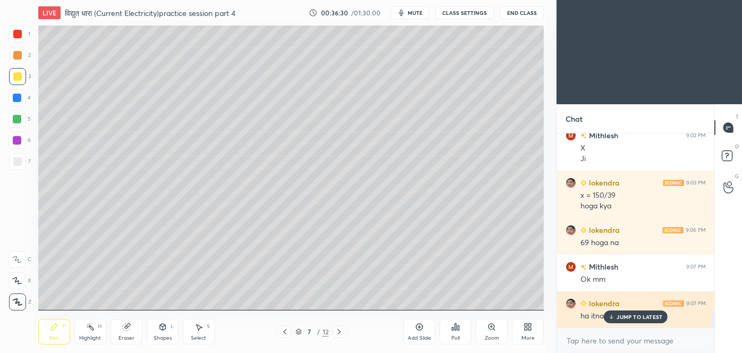
click at [622, 315] on p "JUMP TO LATEST" at bounding box center [640, 317] width 46 height 6
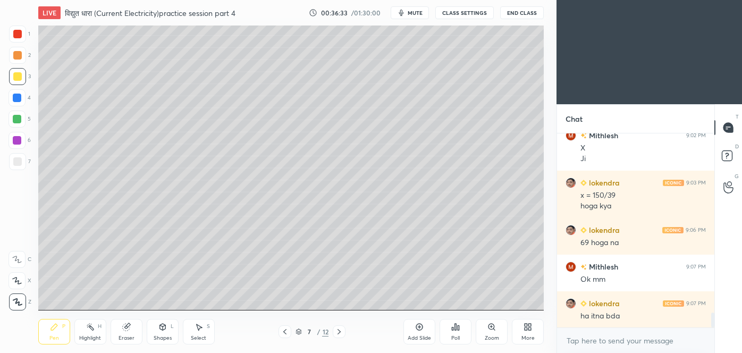
scroll to position [2410, 0]
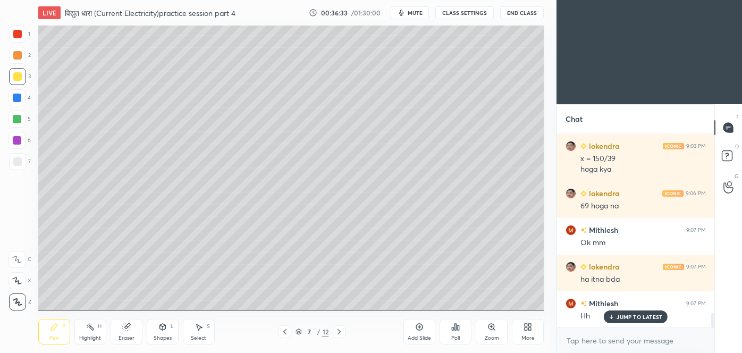
click at [288, 335] on icon at bounding box center [285, 332] width 9 height 9
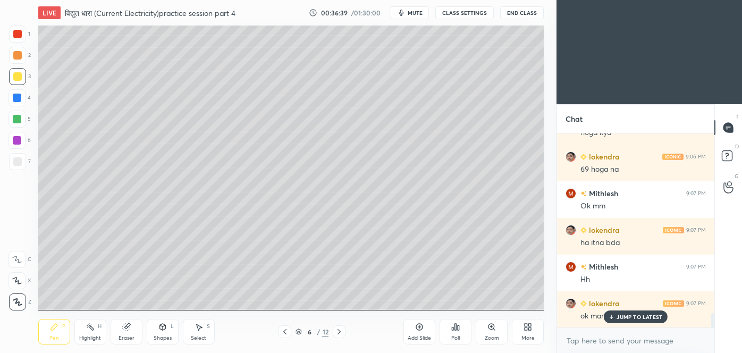
click at [614, 310] on div "ok mam" at bounding box center [643, 315] width 125 height 13
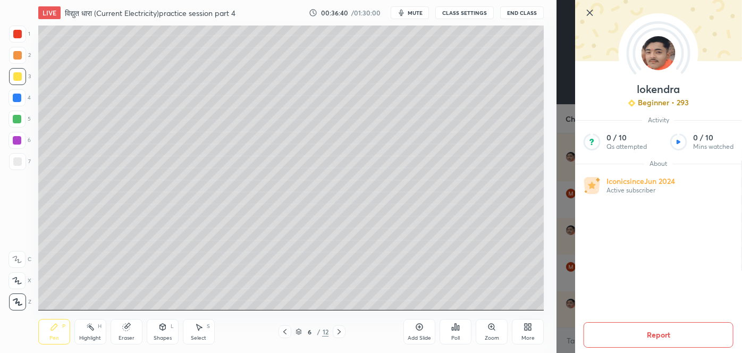
click at [569, 217] on div "[PERSON_NAME] Beginner • 293 Activity 0 / 10 Qs attempted 0 / 10 Mins watched A…" at bounding box center [650, 176] width 186 height 353
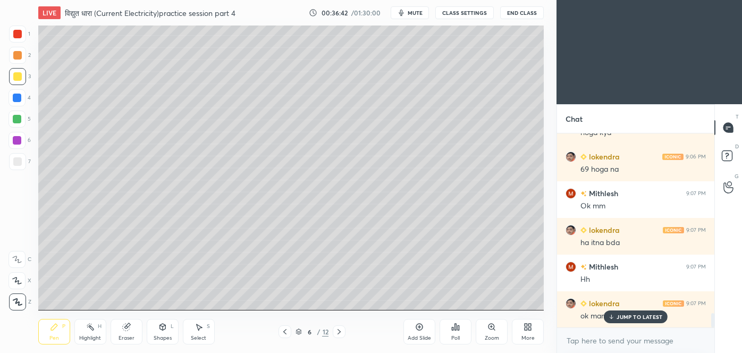
click at [336, 331] on icon at bounding box center [339, 332] width 9 height 9
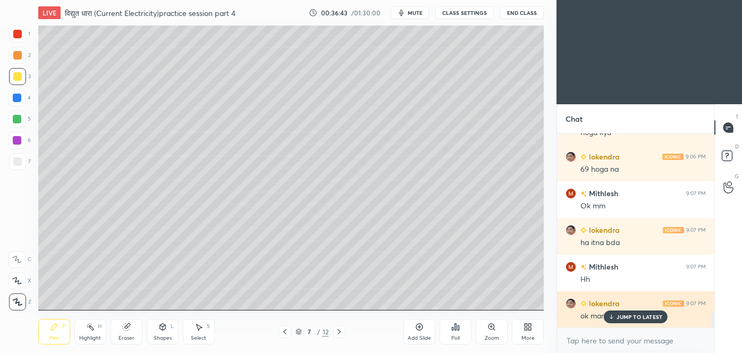
click at [642, 319] on p "JUMP TO LATEST" at bounding box center [640, 317] width 46 height 6
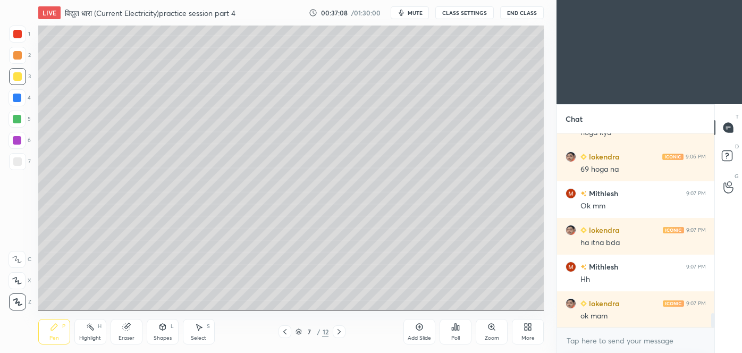
click at [286, 333] on icon at bounding box center [285, 332] width 9 height 9
click at [338, 332] on icon at bounding box center [339, 332] width 9 height 9
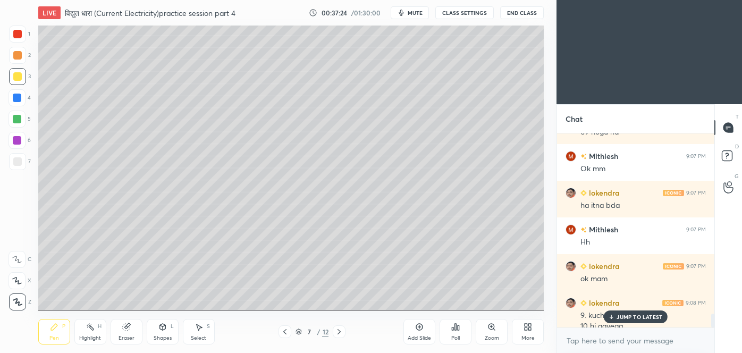
scroll to position [2494, 0]
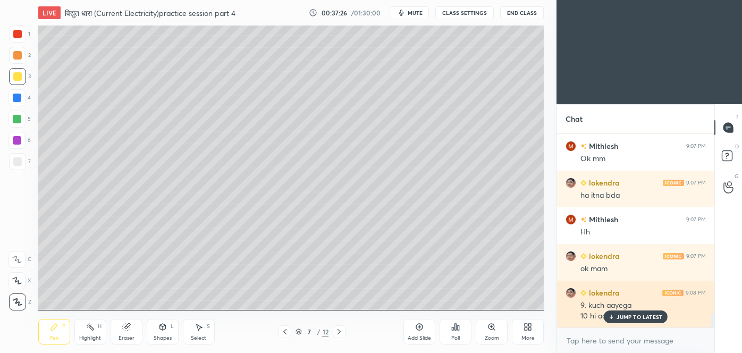
click at [635, 315] on p "JUMP TO LATEST" at bounding box center [640, 317] width 46 height 6
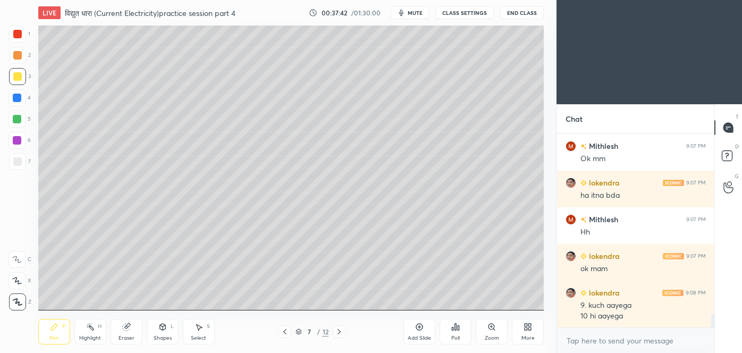
scroll to position [2531, 0]
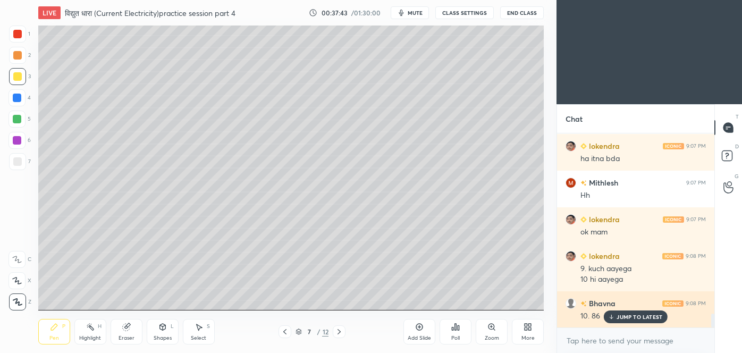
click at [632, 317] on p "JUMP TO LATEST" at bounding box center [640, 317] width 46 height 6
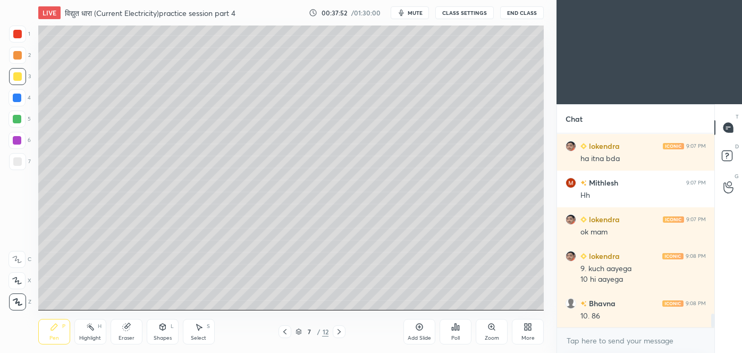
click at [286, 331] on icon at bounding box center [285, 332] width 9 height 9
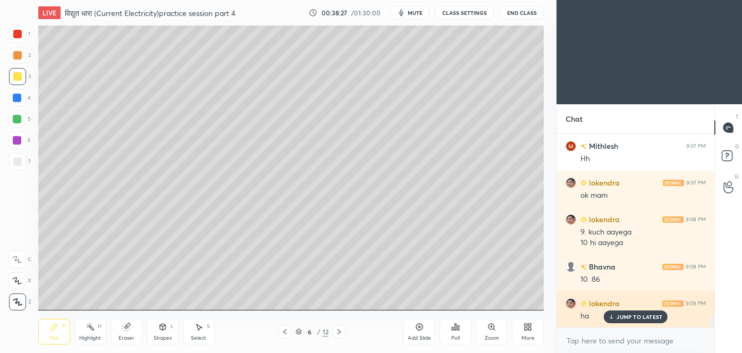
click at [635, 316] on p "JUMP TO LATEST" at bounding box center [640, 317] width 46 height 6
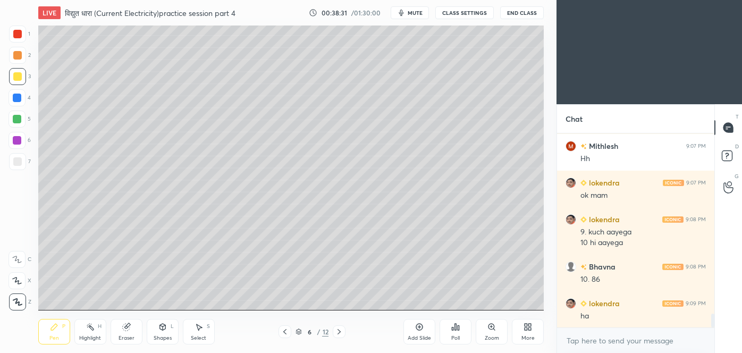
click at [340, 333] on icon at bounding box center [339, 332] width 9 height 9
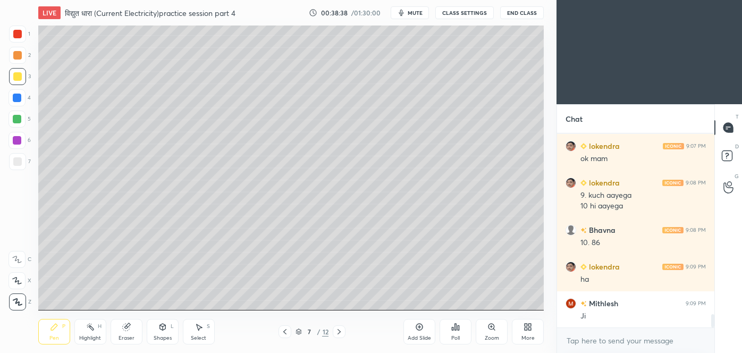
scroll to position [2641, 0]
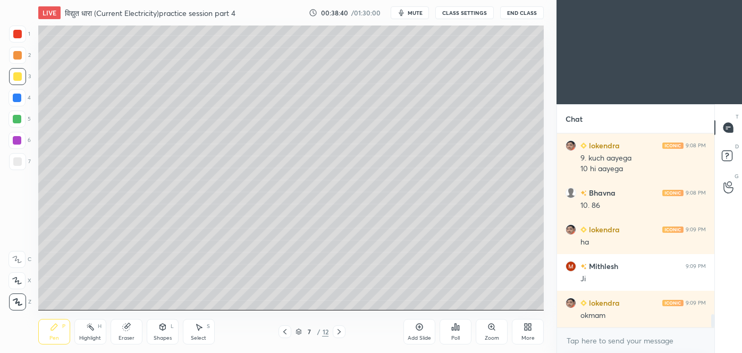
click at [420, 328] on icon at bounding box center [419, 327] width 9 height 9
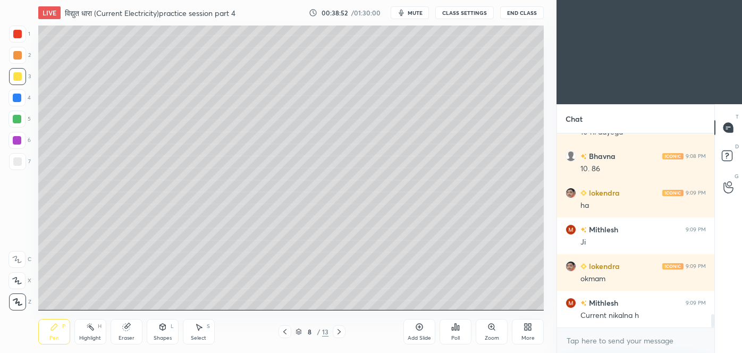
click at [283, 332] on icon at bounding box center [285, 332] width 9 height 9
click at [286, 331] on icon at bounding box center [285, 332] width 9 height 9
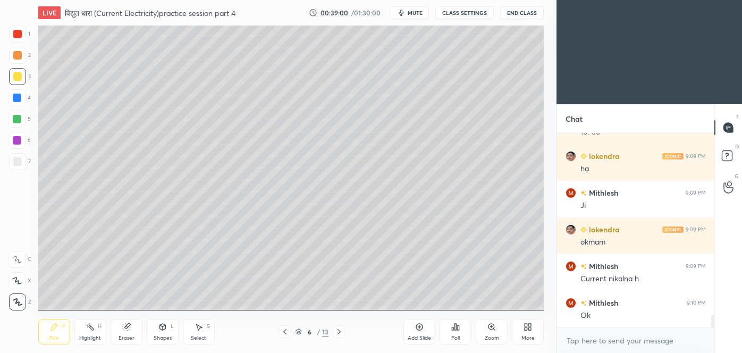
click at [338, 332] on icon at bounding box center [339, 332] width 9 height 9
click at [340, 333] on icon at bounding box center [339, 332] width 9 height 9
click at [130, 325] on icon at bounding box center [127, 325] width 6 height 5
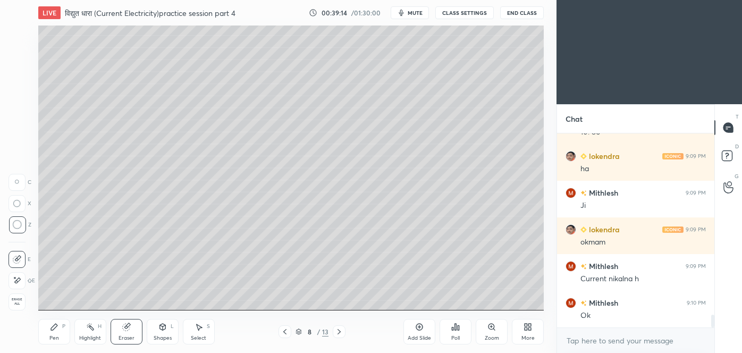
click at [162, 337] on div "Shapes" at bounding box center [163, 337] width 18 height 5
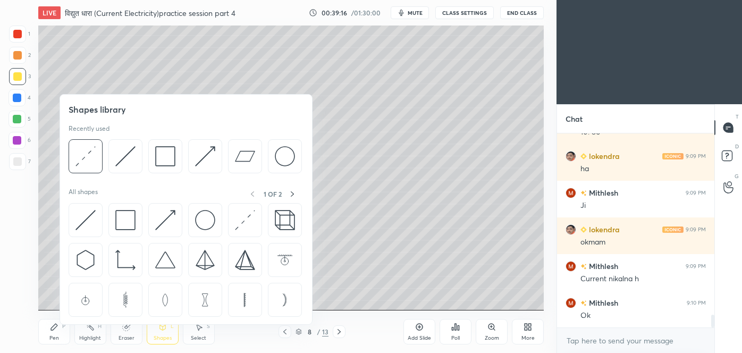
click at [129, 158] on img at bounding box center [125, 156] width 20 height 20
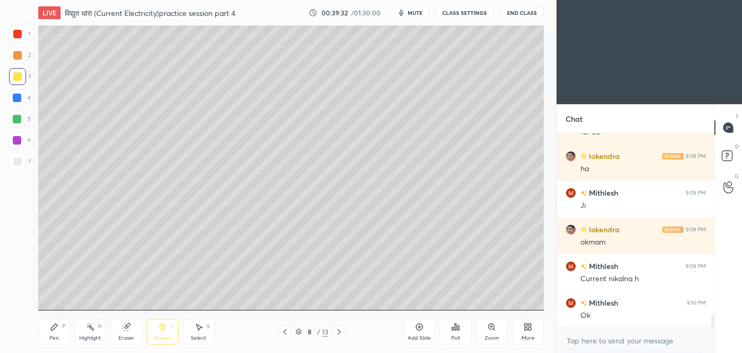
click at [127, 323] on icon at bounding box center [126, 327] width 9 height 9
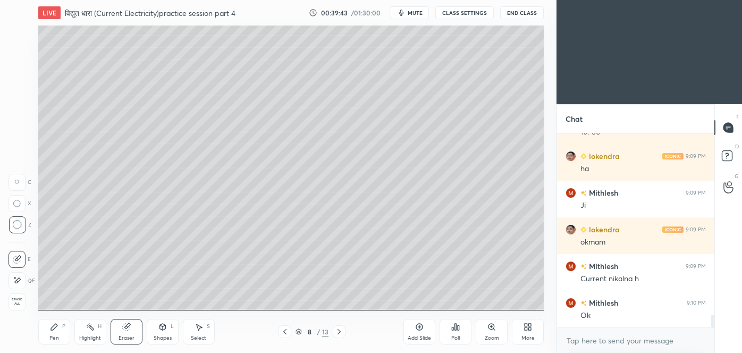
click at [55, 324] on icon at bounding box center [54, 327] width 6 height 6
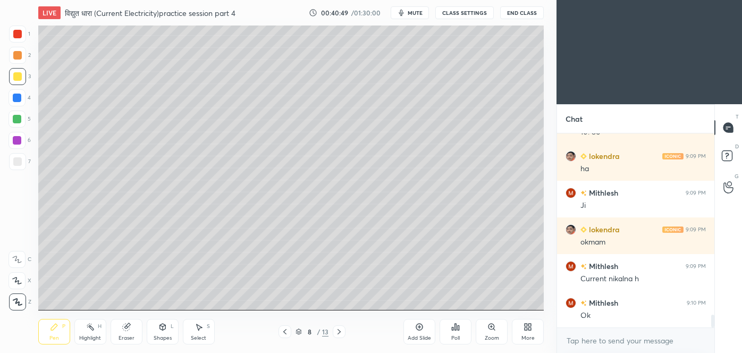
click at [16, 166] on div at bounding box center [17, 161] width 17 height 17
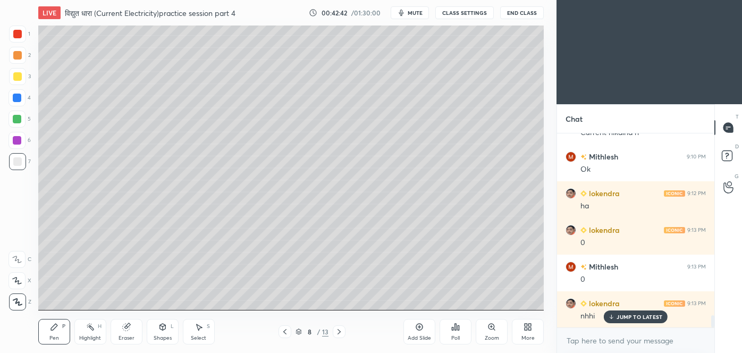
scroll to position [2898, 0]
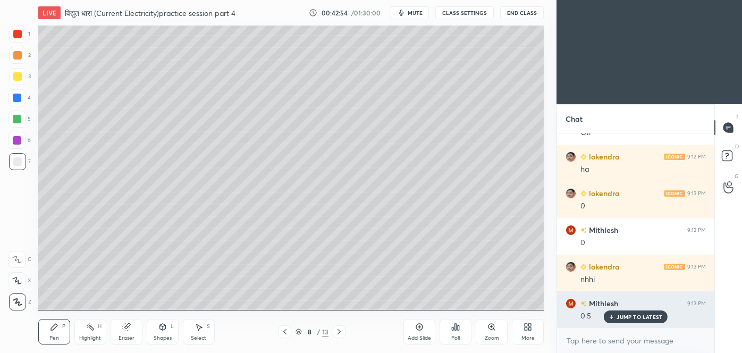
click at [638, 314] on p "JUMP TO LATEST" at bounding box center [640, 317] width 46 height 6
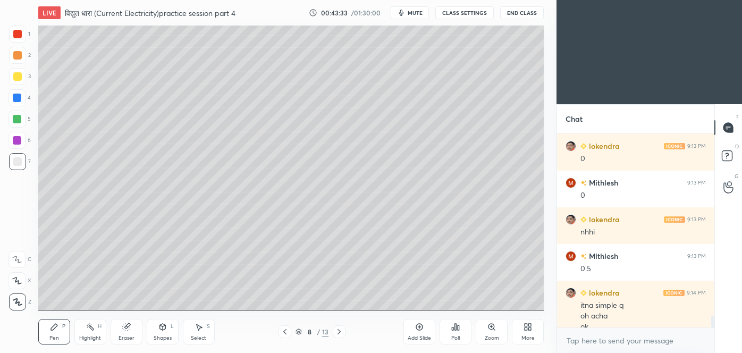
scroll to position [2956, 0]
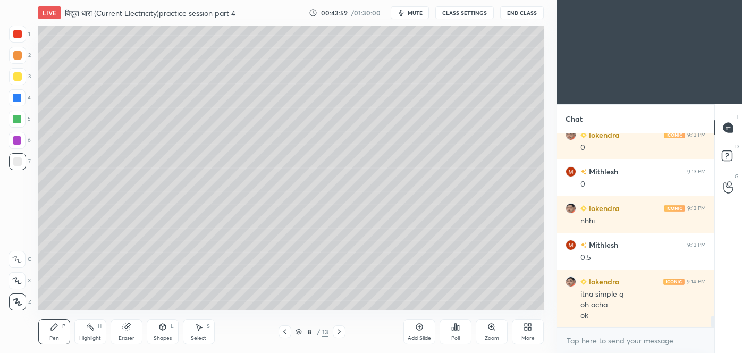
click at [419, 329] on icon at bounding box center [419, 327] width 9 height 9
click at [19, 76] on div at bounding box center [17, 76] width 9 height 9
click at [127, 326] on icon at bounding box center [126, 327] width 7 height 7
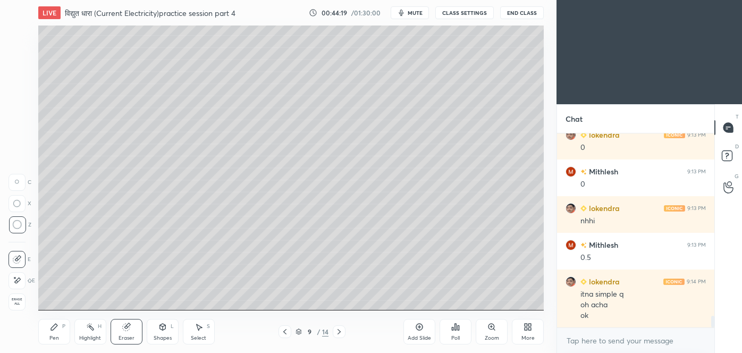
click at [160, 332] on div "Shapes L" at bounding box center [163, 332] width 32 height 26
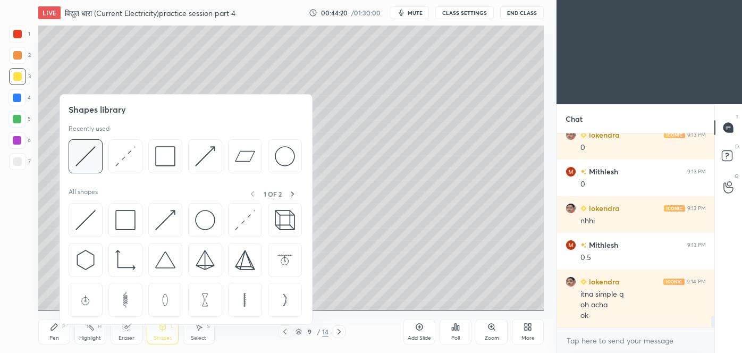
click at [88, 162] on img at bounding box center [85, 156] width 20 height 20
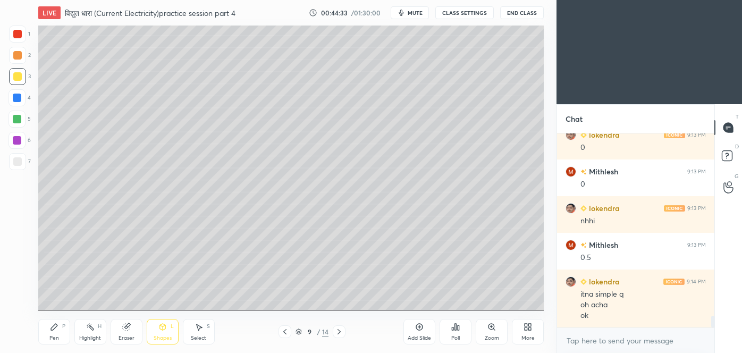
click at [126, 328] on icon at bounding box center [126, 327] width 7 height 7
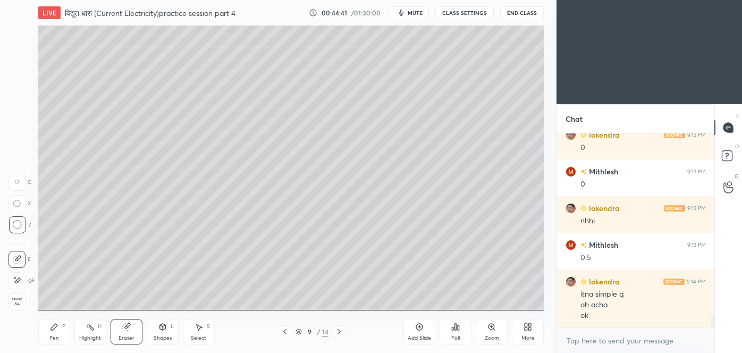
click at [56, 333] on div "Pen P" at bounding box center [54, 332] width 32 height 26
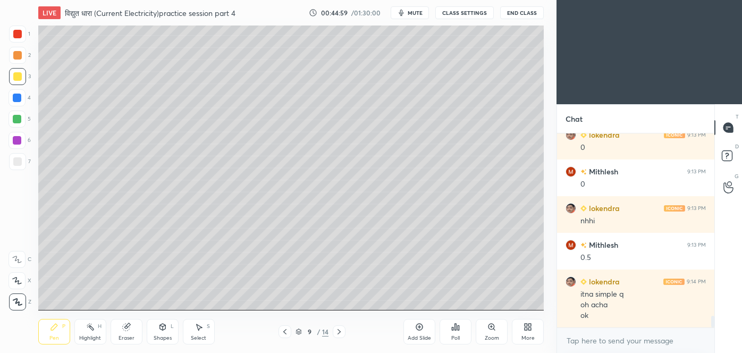
scroll to position [3002, 0]
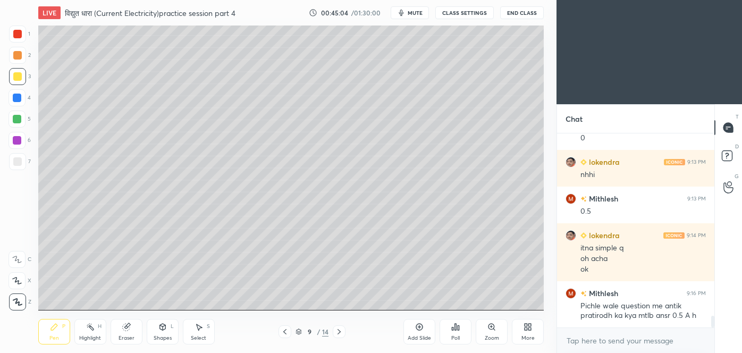
click at [161, 329] on icon at bounding box center [163, 327] width 6 height 6
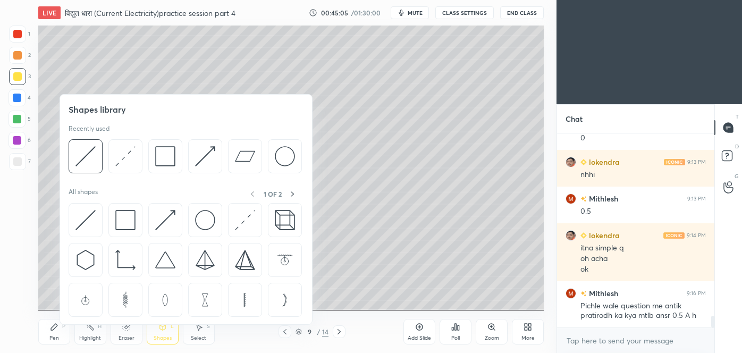
click at [85, 163] on img at bounding box center [85, 156] width 20 height 20
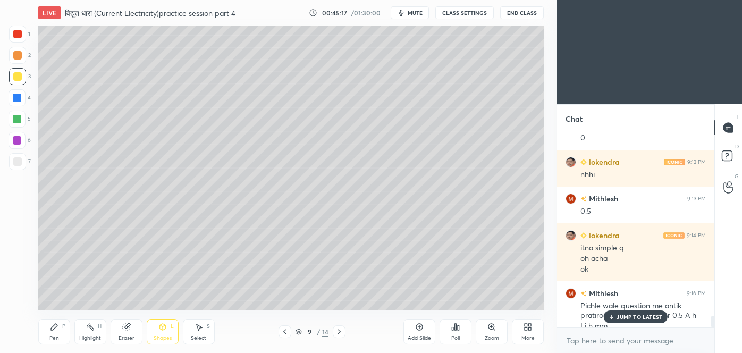
scroll to position [3012, 0]
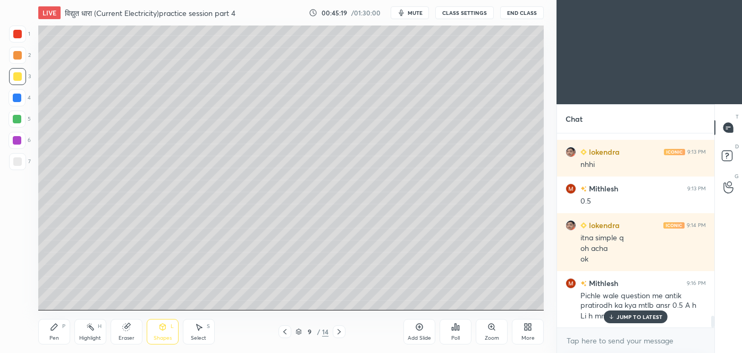
click at [125, 330] on icon at bounding box center [126, 327] width 7 height 7
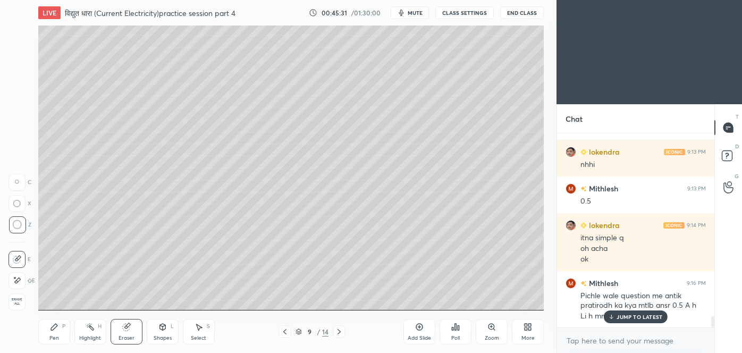
click at [55, 331] on icon at bounding box center [54, 327] width 9 height 9
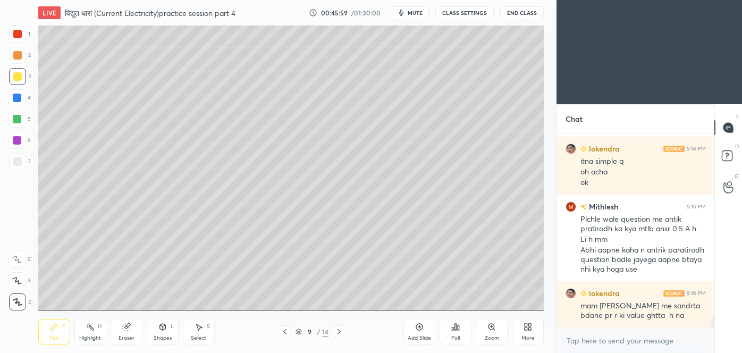
scroll to position [3126, 0]
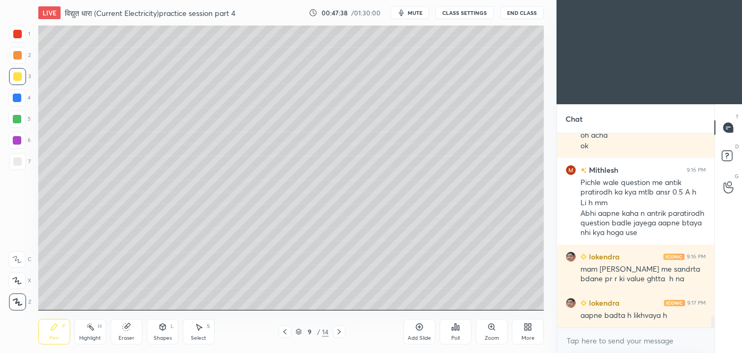
click at [16, 161] on div at bounding box center [17, 161] width 9 height 9
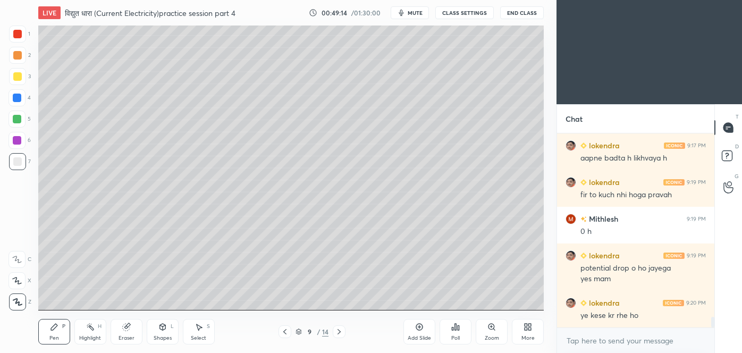
scroll to position [3293, 0]
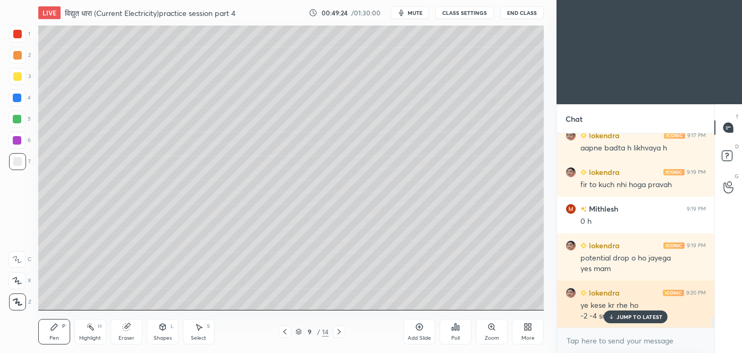
click at [628, 314] on p "JUMP TO LATEST" at bounding box center [640, 317] width 46 height 6
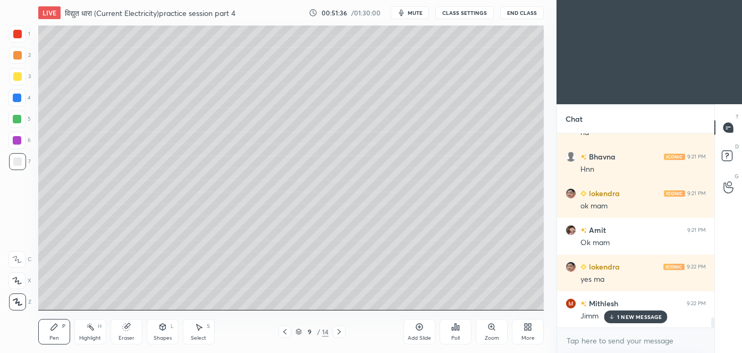
scroll to position [3556, 0]
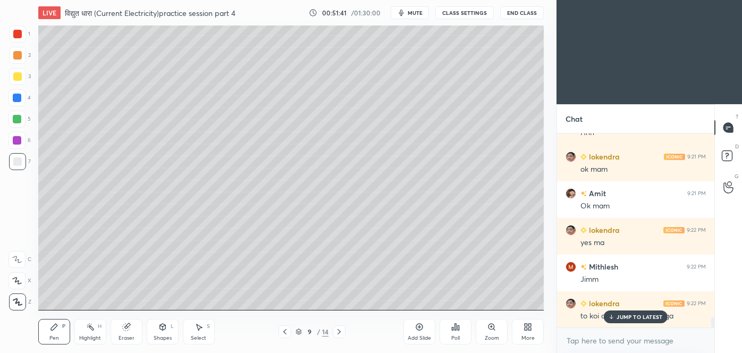
click at [651, 321] on div "JUMP TO LATEST" at bounding box center [636, 316] width 64 height 13
click at [426, 323] on div "Add Slide" at bounding box center [420, 332] width 32 height 26
click at [292, 332] on div "10 / 15" at bounding box center [312, 331] width 67 height 13
click at [286, 332] on icon at bounding box center [285, 332] width 9 height 9
click at [337, 333] on icon at bounding box center [339, 332] width 9 height 9
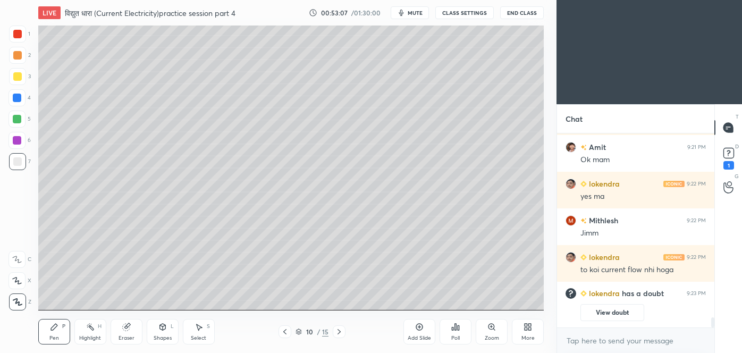
scroll to position [2722, 0]
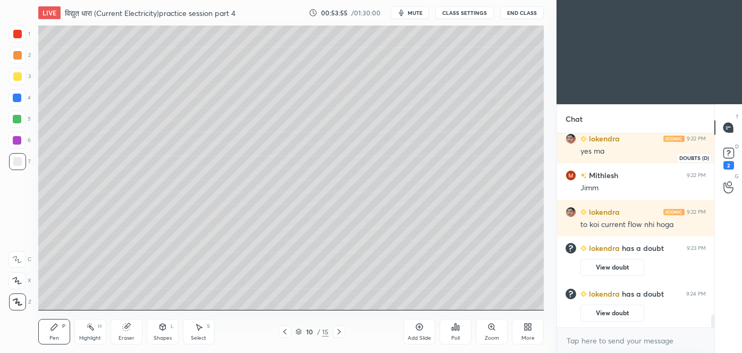
click at [730, 155] on rect at bounding box center [729, 153] width 10 height 10
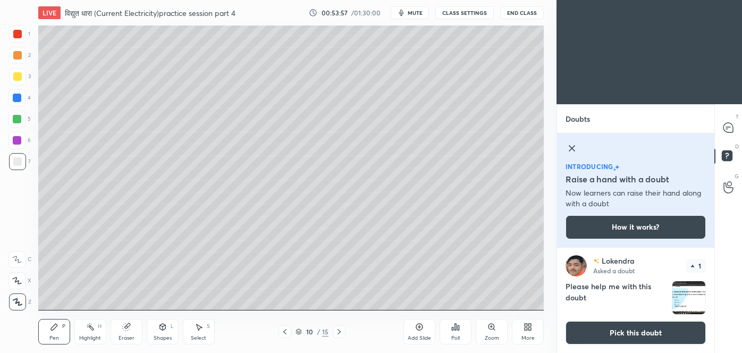
click at [690, 299] on img "grid" at bounding box center [689, 297] width 33 height 33
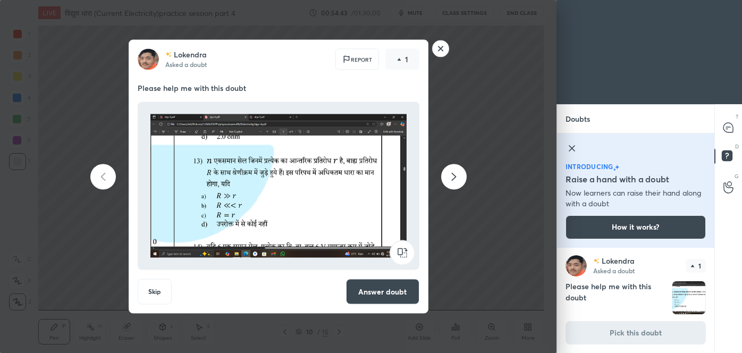
click at [442, 48] on rect at bounding box center [440, 48] width 16 height 16
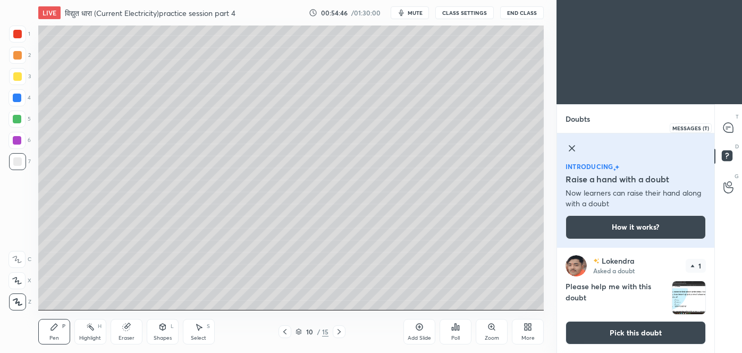
click at [728, 127] on icon at bounding box center [728, 127] width 4 height 0
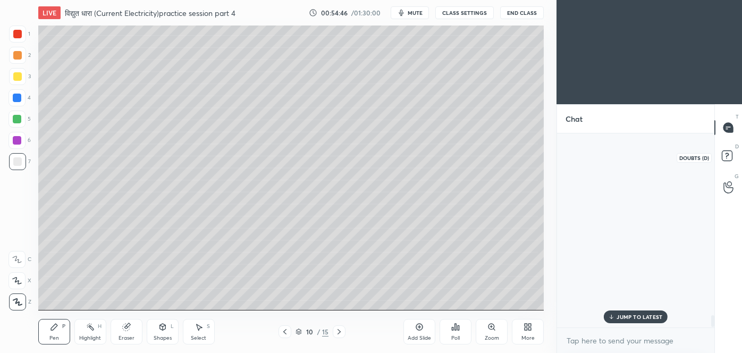
scroll to position [191, 154]
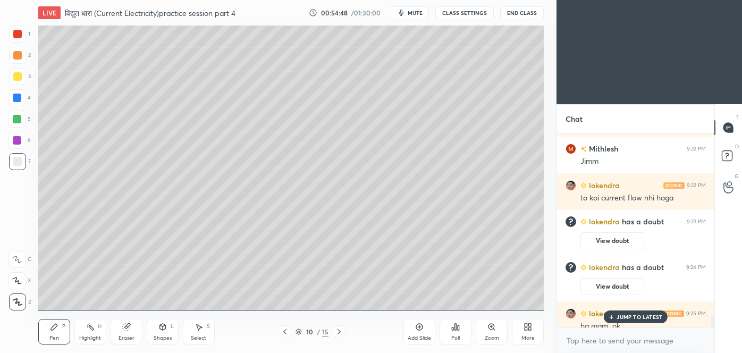
click at [638, 314] on p "JUMP TO LATEST" at bounding box center [640, 317] width 46 height 6
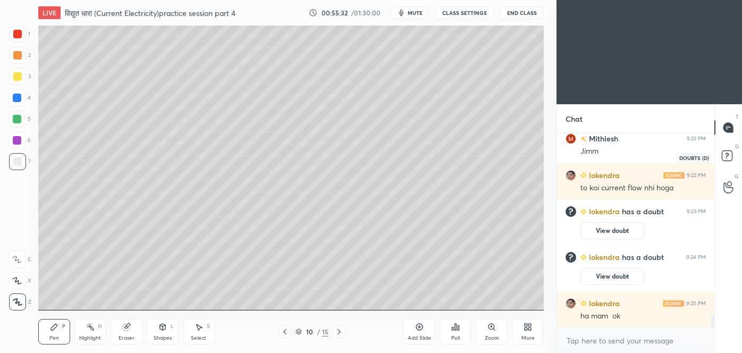
click at [728, 156] on rect at bounding box center [727, 156] width 10 height 10
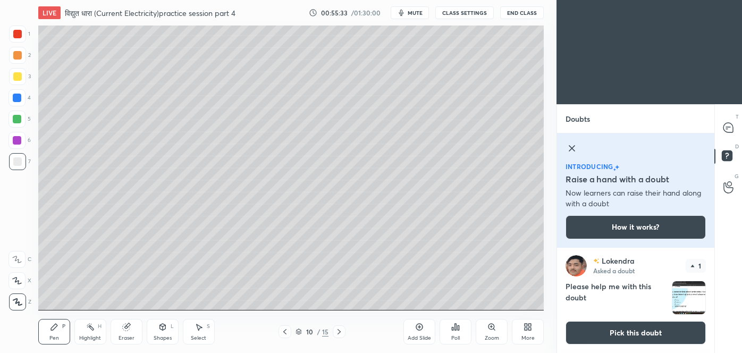
click at [678, 291] on img "grid" at bounding box center [689, 297] width 33 height 33
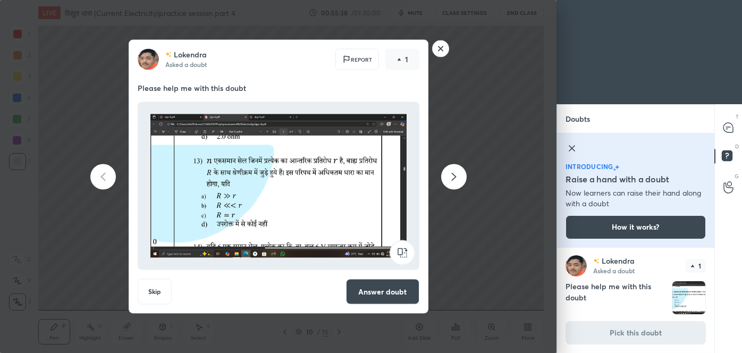
click at [440, 48] on rect at bounding box center [440, 48] width 16 height 16
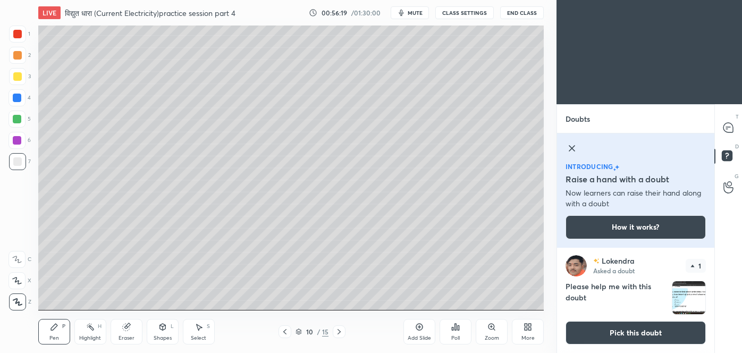
click at [689, 297] on img "grid" at bounding box center [689, 297] width 33 height 33
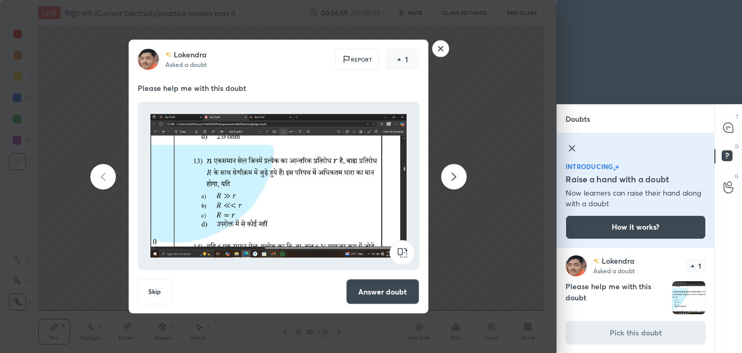
click at [443, 49] on rect at bounding box center [440, 48] width 16 height 16
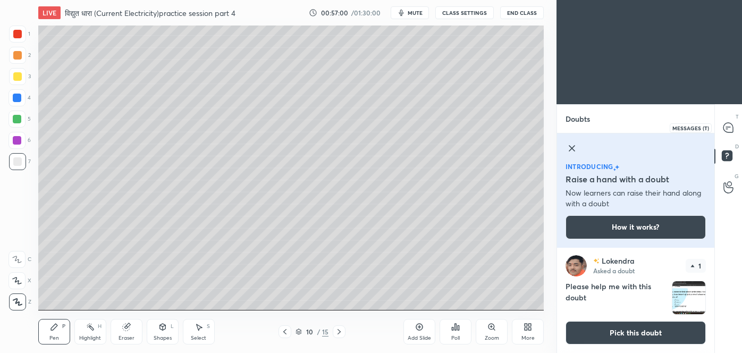
click at [732, 128] on icon at bounding box center [729, 128] width 10 height 10
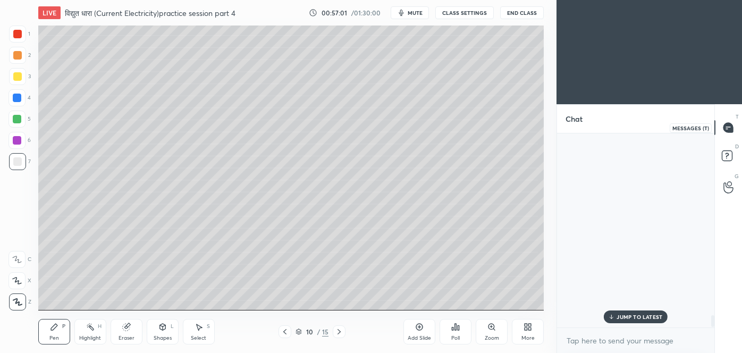
scroll to position [191, 154]
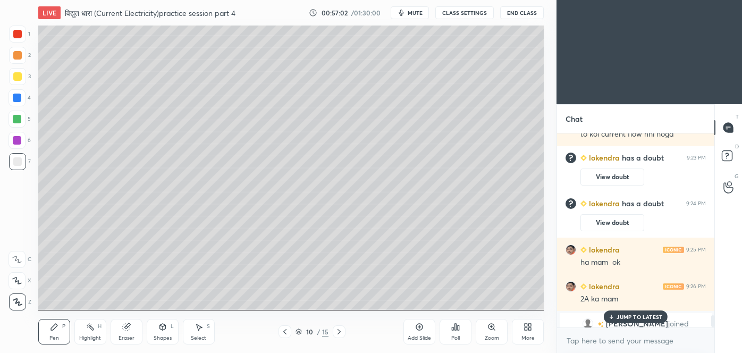
click at [640, 315] on p "JUMP TO LATEST" at bounding box center [640, 317] width 46 height 6
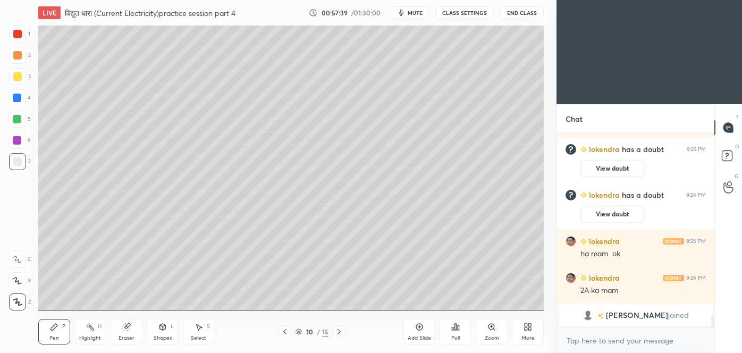
click at [14, 77] on div at bounding box center [17, 76] width 9 height 9
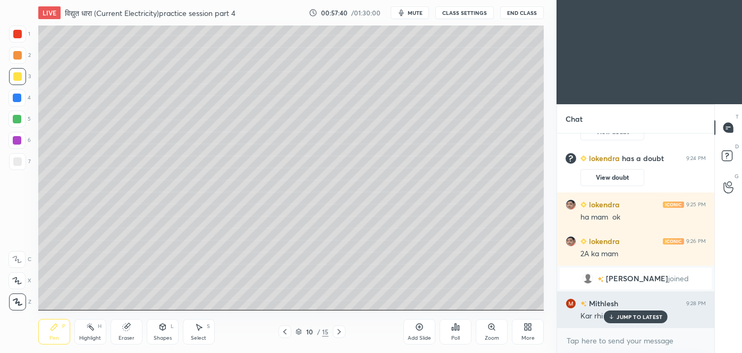
click at [635, 317] on p "JUMP TO LATEST" at bounding box center [640, 317] width 46 height 6
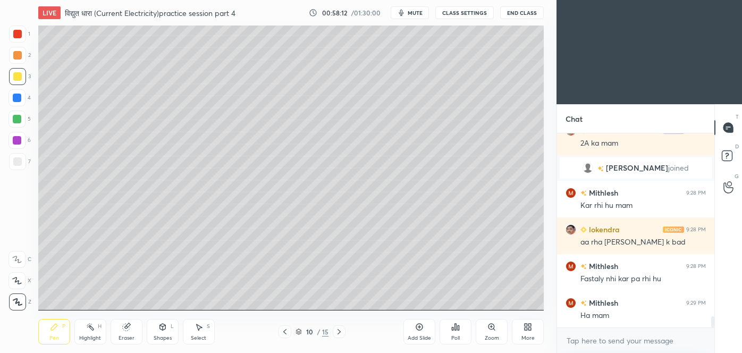
scroll to position [3197, 0]
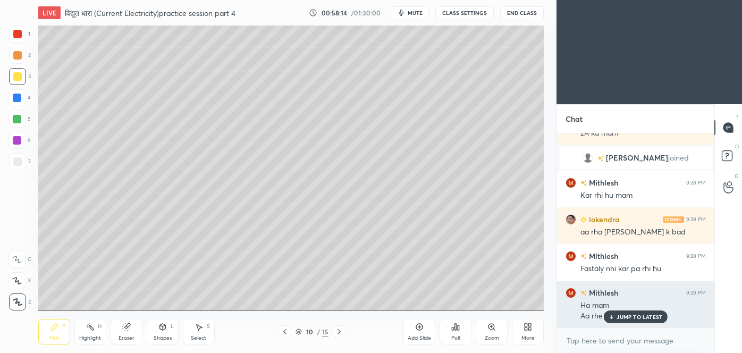
click at [637, 314] on p "JUMP TO LATEST" at bounding box center [640, 317] width 46 height 6
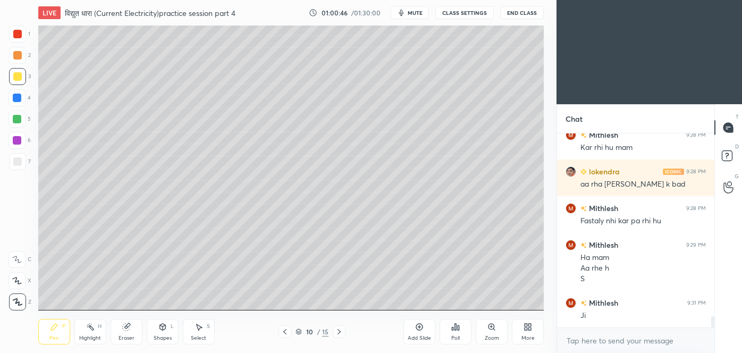
scroll to position [3281, 0]
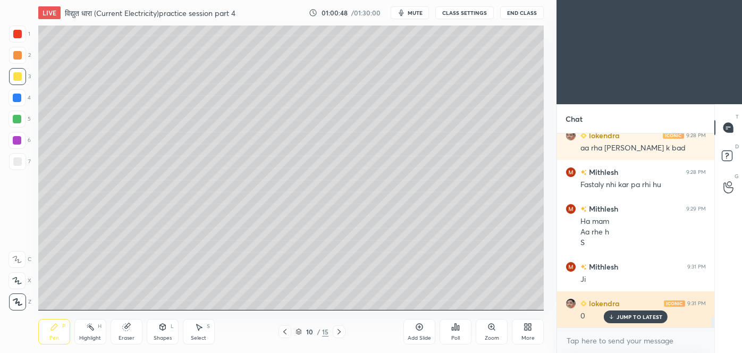
click at [633, 316] on p "JUMP TO LATEST" at bounding box center [640, 317] width 46 height 6
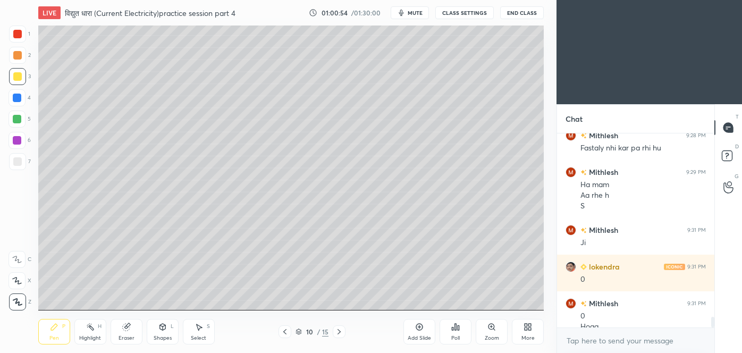
scroll to position [3329, 0]
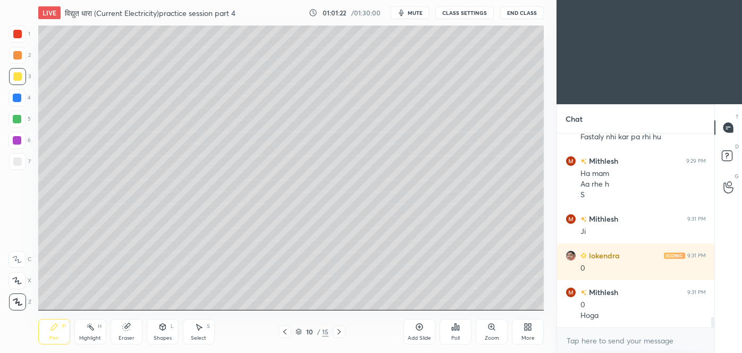
click at [128, 332] on div "Eraser" at bounding box center [127, 332] width 32 height 26
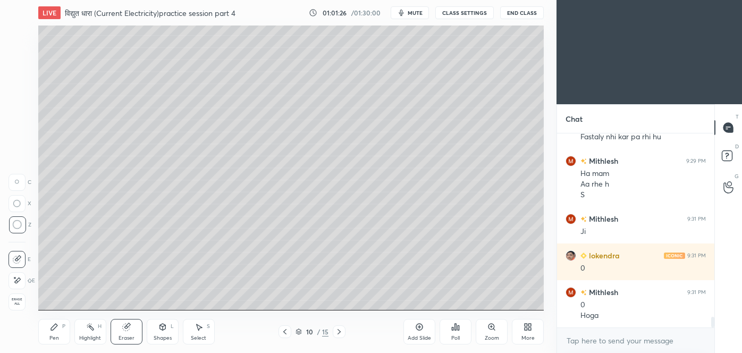
click at [43, 326] on div "Pen P" at bounding box center [54, 332] width 32 height 26
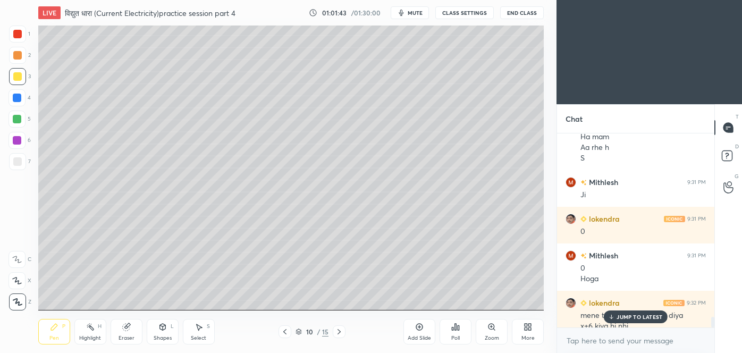
scroll to position [3376, 0]
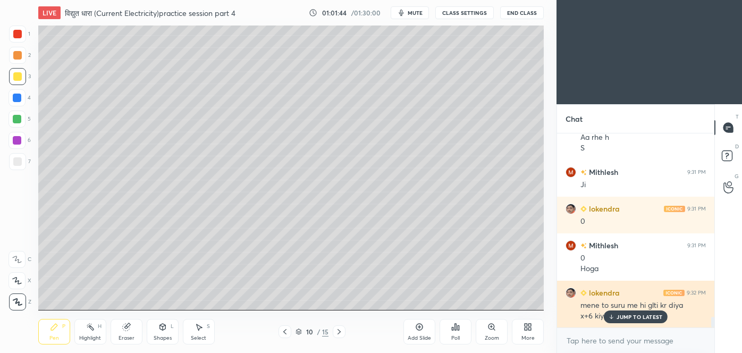
click at [636, 316] on p "JUMP TO LATEST" at bounding box center [640, 317] width 46 height 6
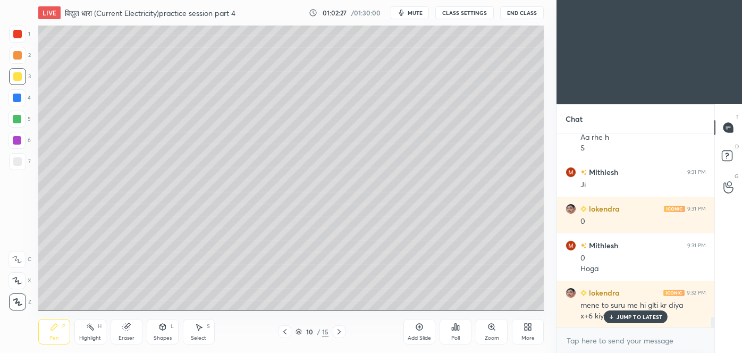
scroll to position [3412, 0]
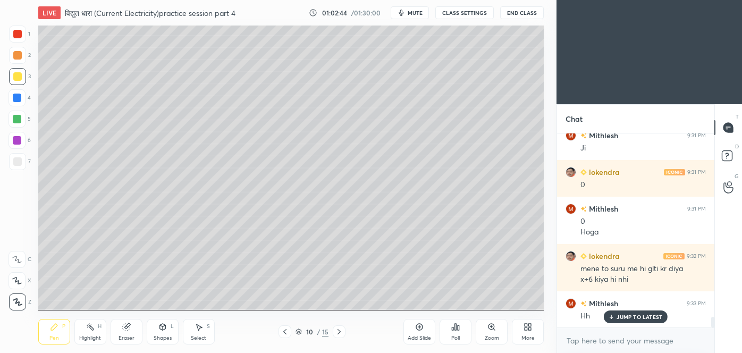
click at [424, 328] on div "Add Slide" at bounding box center [420, 332] width 32 height 26
click at [286, 332] on icon at bounding box center [285, 332] width 9 height 9
click at [339, 332] on icon at bounding box center [339, 332] width 9 height 9
click at [288, 335] on icon at bounding box center [285, 332] width 9 height 9
click at [341, 332] on icon at bounding box center [339, 332] width 9 height 9
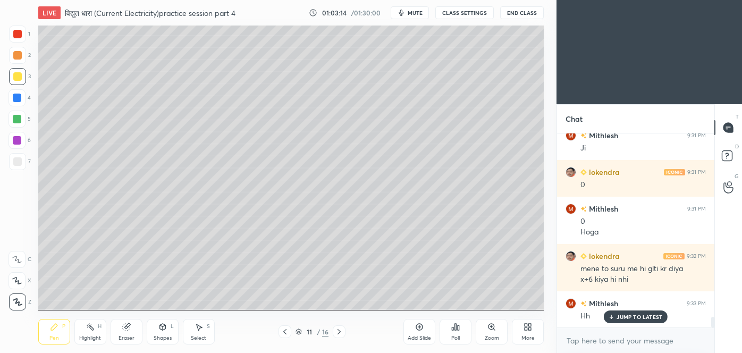
click at [283, 335] on icon at bounding box center [285, 332] width 9 height 9
click at [341, 333] on icon at bounding box center [339, 332] width 9 height 9
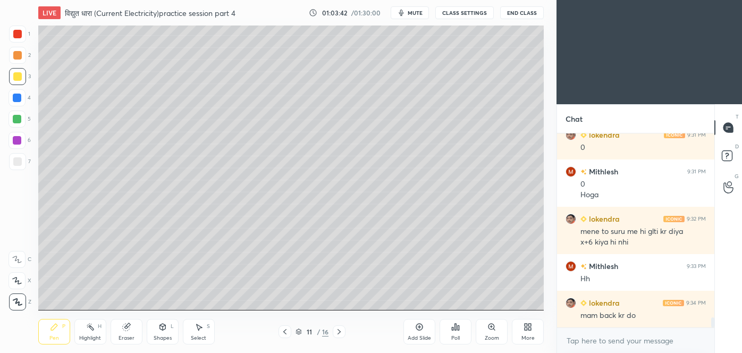
click at [287, 331] on icon at bounding box center [285, 332] width 9 height 9
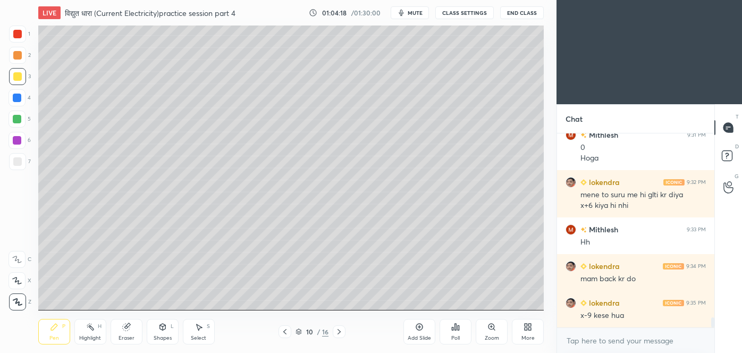
scroll to position [3496, 0]
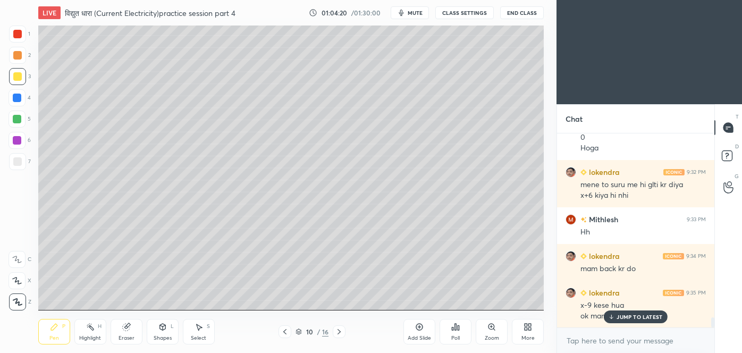
click at [625, 318] on p "JUMP TO LATEST" at bounding box center [640, 317] width 46 height 6
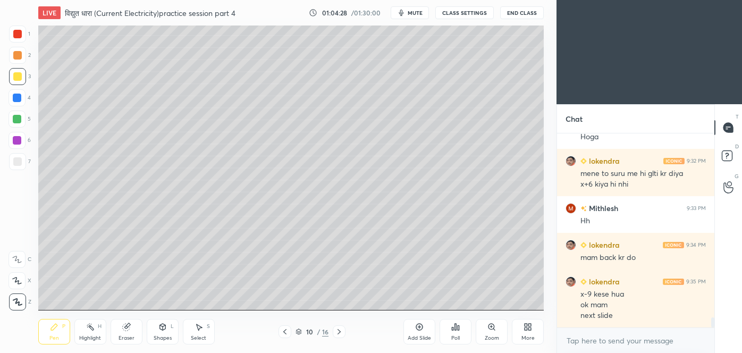
click at [340, 331] on icon at bounding box center [339, 332] width 9 height 9
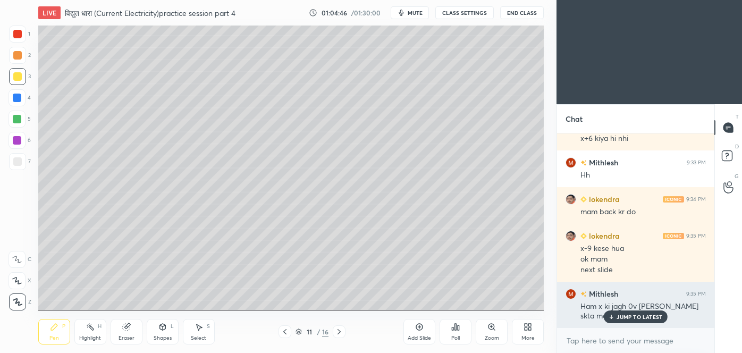
click at [632, 318] on p "JUMP TO LATEST" at bounding box center [640, 317] width 46 height 6
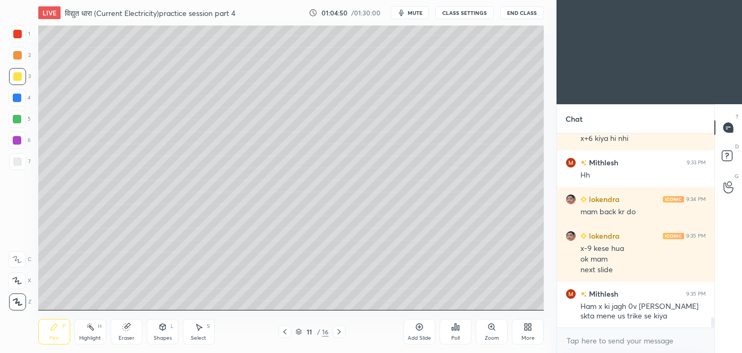
click at [286, 330] on icon at bounding box center [284, 331] width 3 height 5
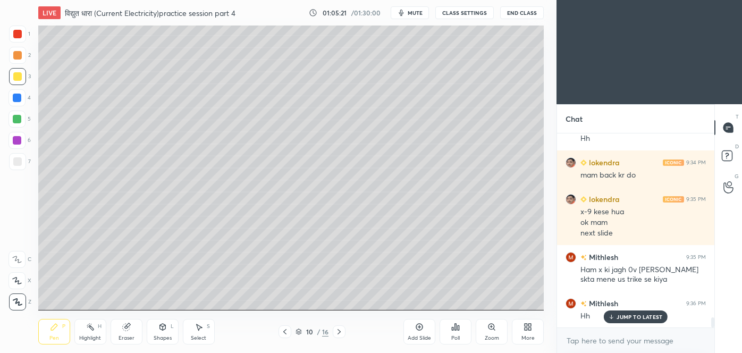
scroll to position [3627, 0]
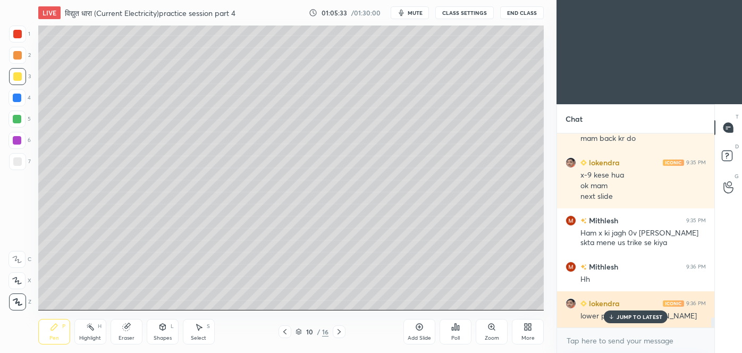
click at [647, 315] on p "JUMP TO LATEST" at bounding box center [640, 317] width 46 height 6
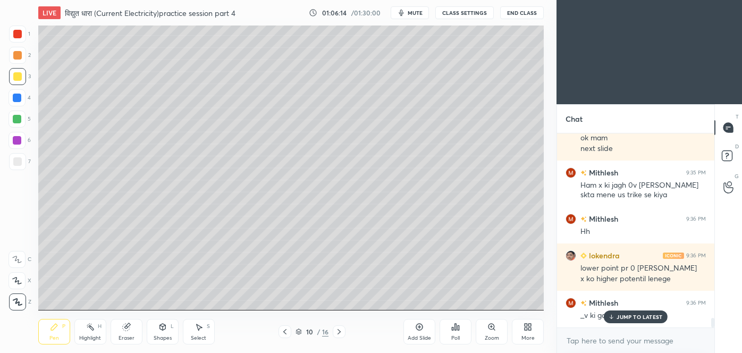
scroll to position [3711, 0]
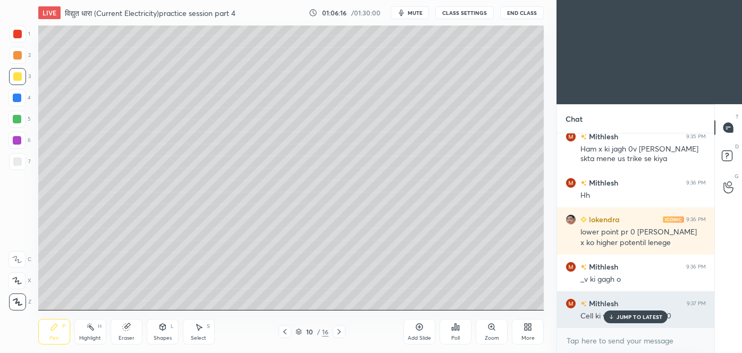
click at [624, 314] on p "JUMP TO LATEST" at bounding box center [640, 317] width 46 height 6
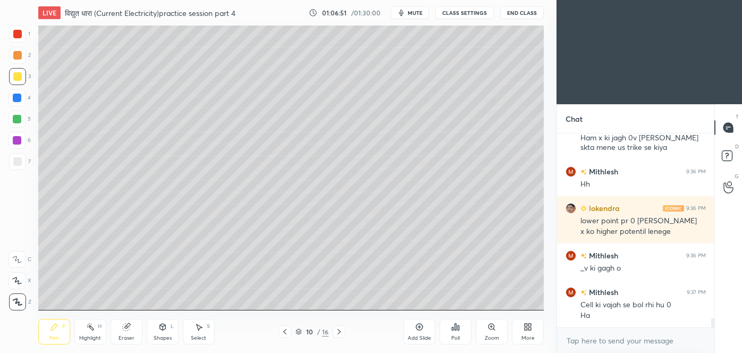
scroll to position [3758, 0]
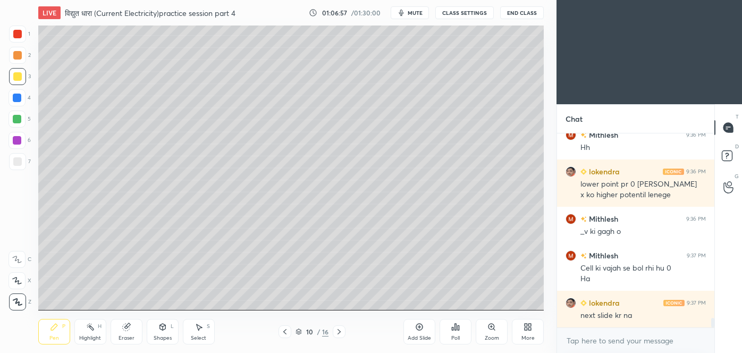
click at [338, 330] on icon at bounding box center [339, 332] width 9 height 9
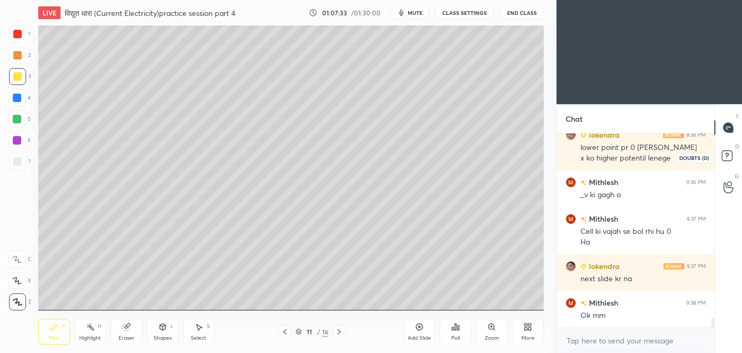
click at [724, 156] on rect at bounding box center [727, 156] width 10 height 10
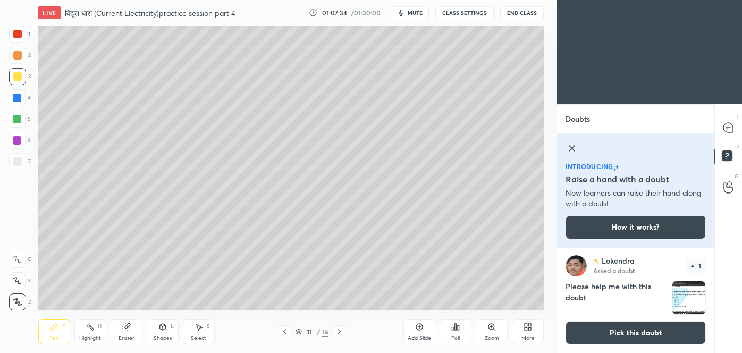
click at [679, 287] on img "grid" at bounding box center [689, 297] width 33 height 33
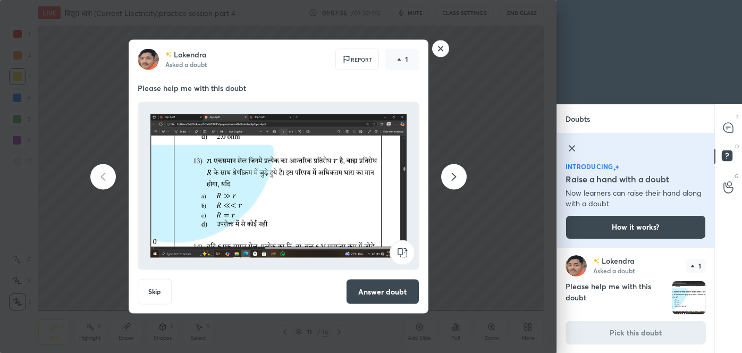
click at [387, 285] on button "Answer doubt" at bounding box center [382, 292] width 73 height 26
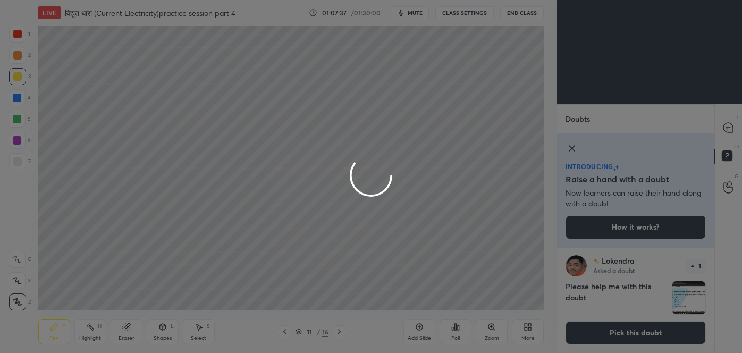
scroll to position [1, 0]
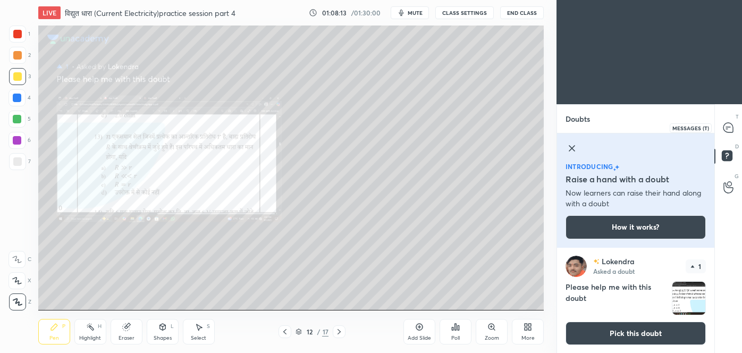
click at [728, 131] on icon at bounding box center [729, 128] width 10 height 10
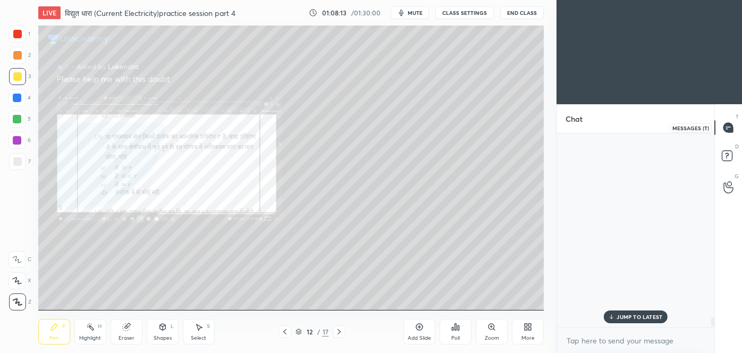
scroll to position [191, 154]
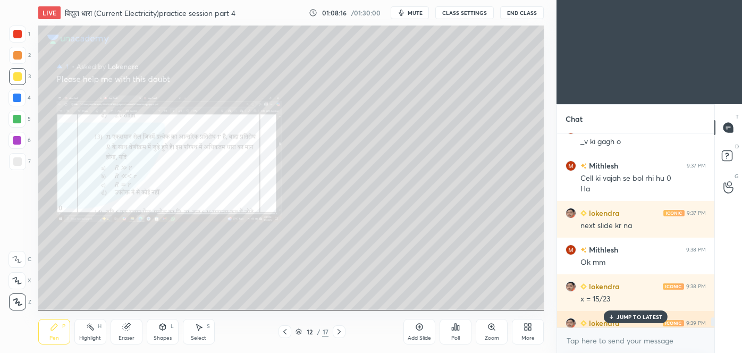
click at [643, 312] on div "JUMP TO LATEST" at bounding box center [636, 316] width 64 height 13
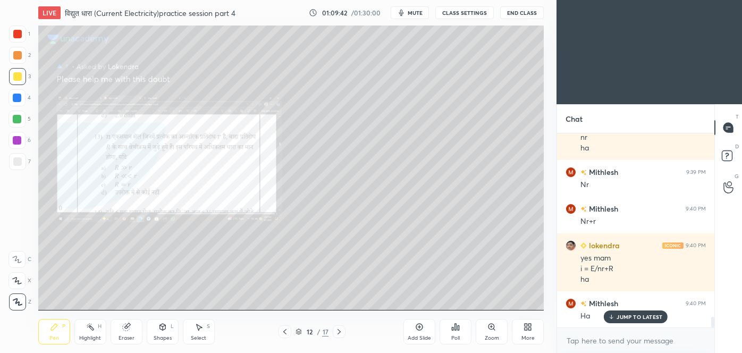
scroll to position [3342, 0]
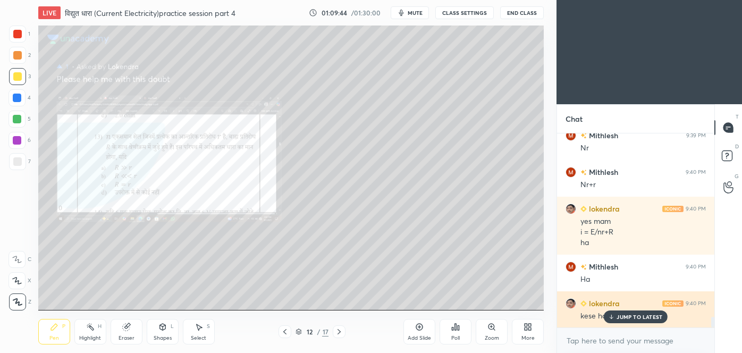
click at [621, 318] on p "JUMP TO LATEST" at bounding box center [640, 317] width 46 height 6
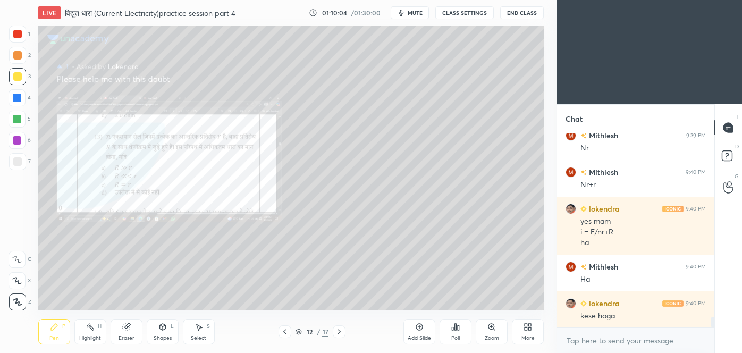
scroll to position [3378, 0]
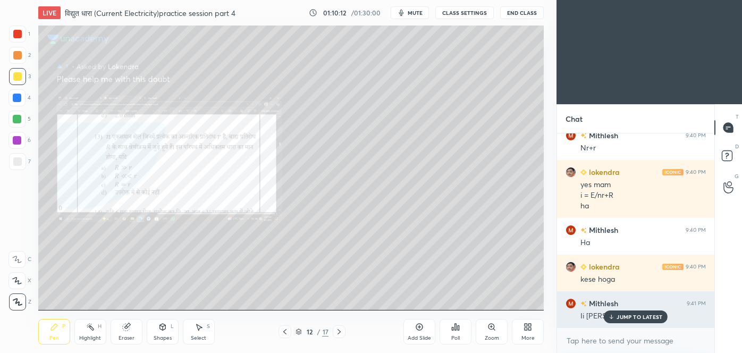
click at [630, 318] on p "JUMP TO LATEST" at bounding box center [640, 317] width 46 height 6
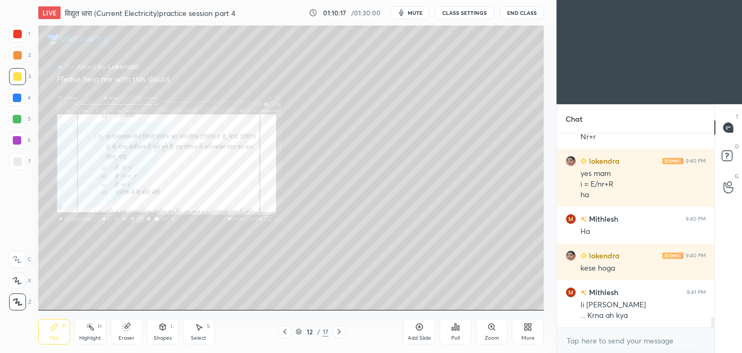
scroll to position [3426, 0]
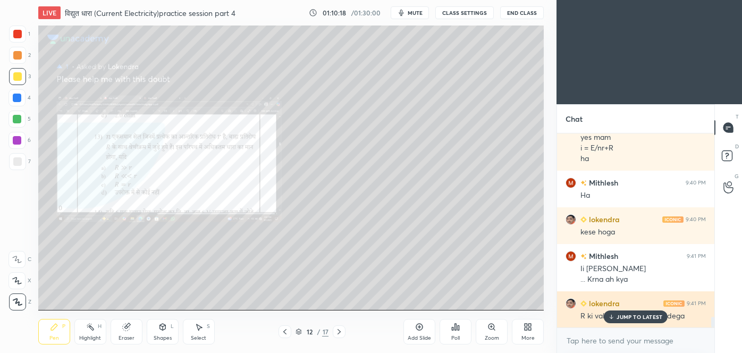
click at [629, 321] on div "[PERSON_NAME] 9:41 PM R ki value km kre tb bhi bdega" at bounding box center [635, 309] width 157 height 37
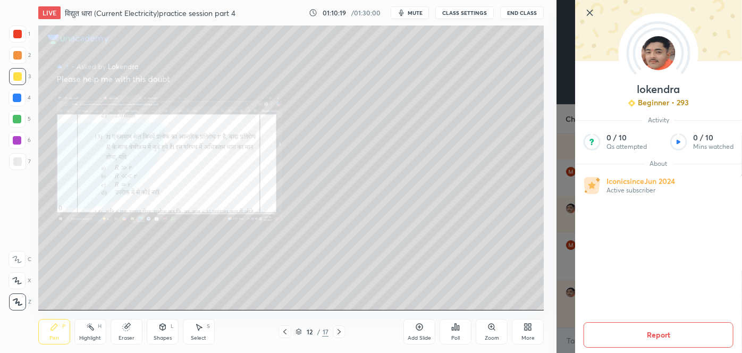
click at [570, 314] on div "[PERSON_NAME] Beginner • 293 Activity 0 / 10 Qs attempted 0 / 10 Mins watched A…" at bounding box center [650, 176] width 186 height 353
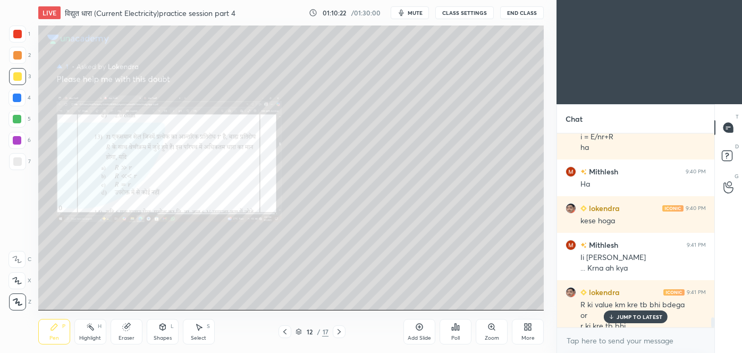
scroll to position [3447, 0]
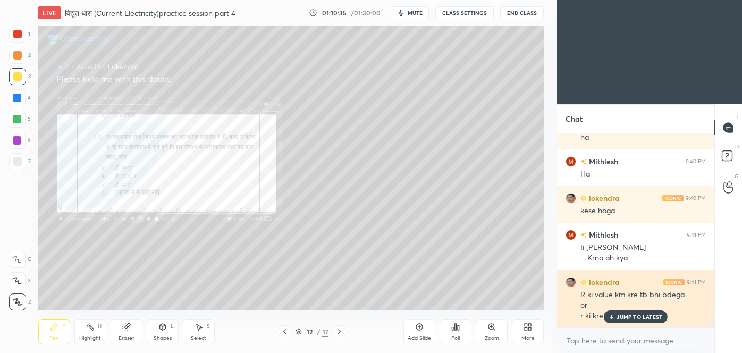
click at [643, 314] on p "JUMP TO LATEST" at bounding box center [640, 317] width 46 height 6
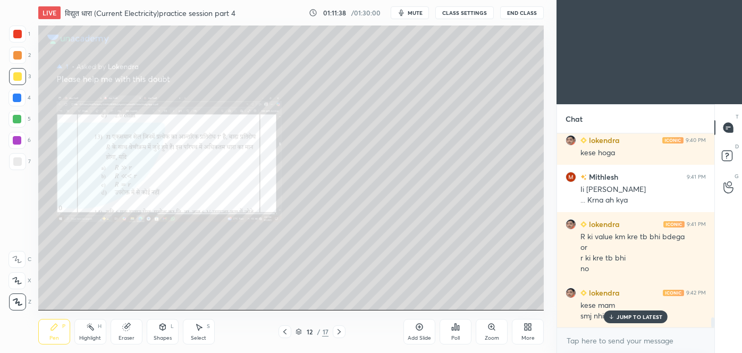
scroll to position [3531, 0]
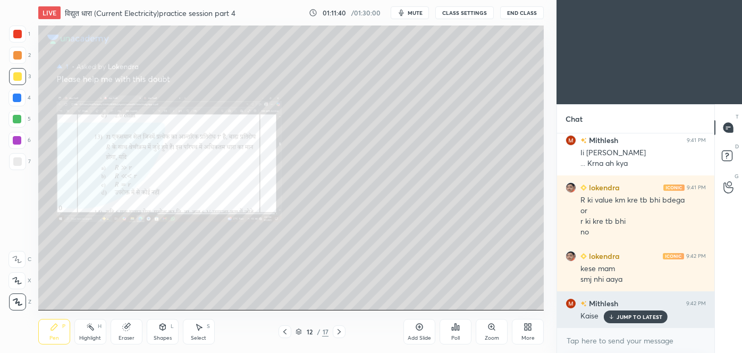
click at [636, 314] on p "JUMP TO LATEST" at bounding box center [640, 317] width 46 height 6
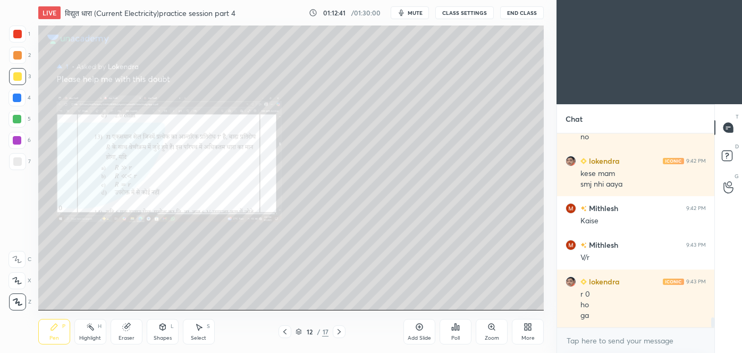
scroll to position [3637, 0]
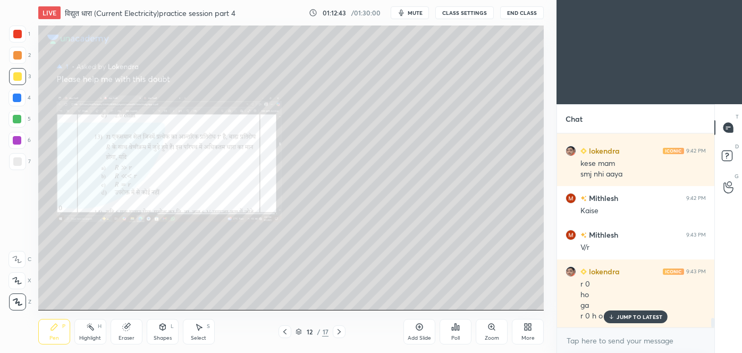
click at [636, 314] on p "JUMP TO LATEST" at bounding box center [640, 317] width 46 height 6
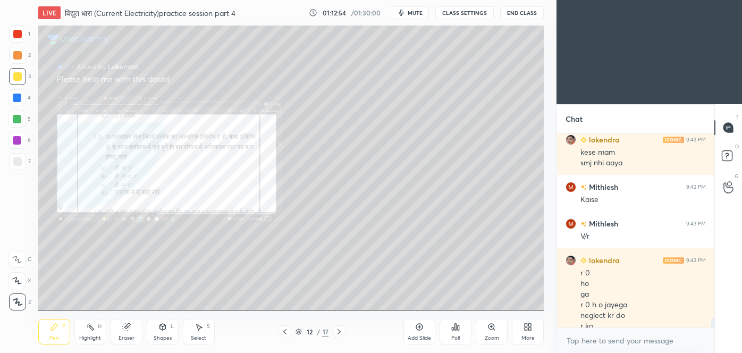
scroll to position [3658, 0]
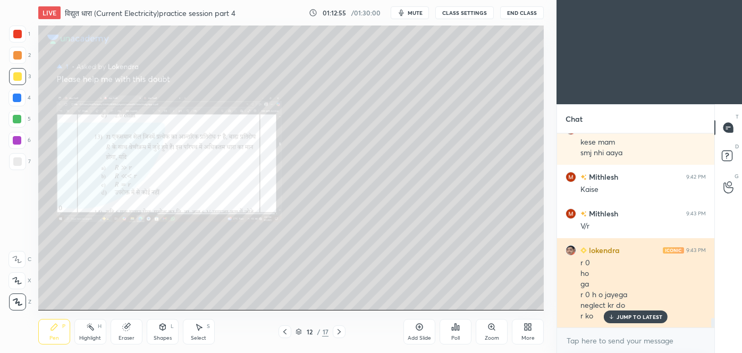
click at [643, 314] on p "JUMP TO LATEST" at bounding box center [640, 317] width 46 height 6
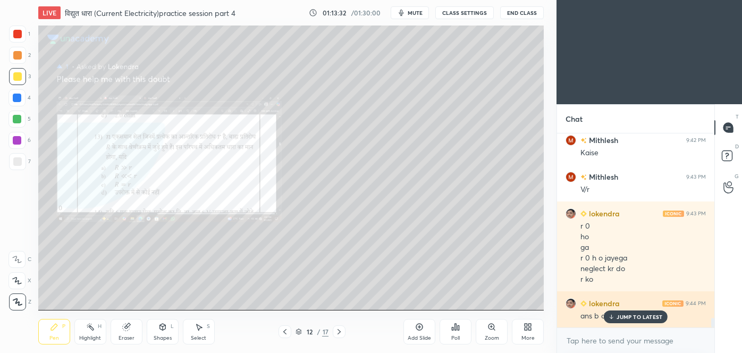
click at [630, 315] on p "JUMP TO LATEST" at bounding box center [640, 317] width 46 height 6
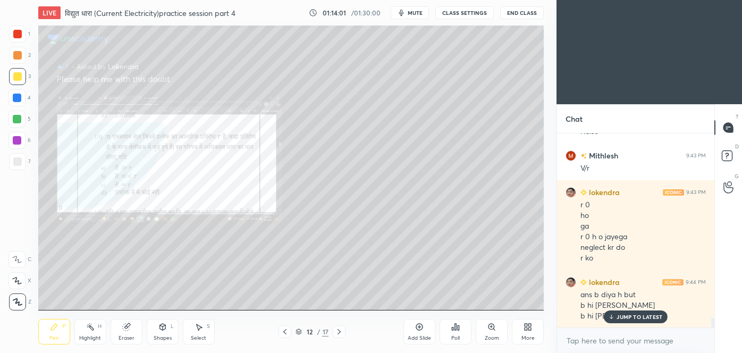
scroll to position [3753, 0]
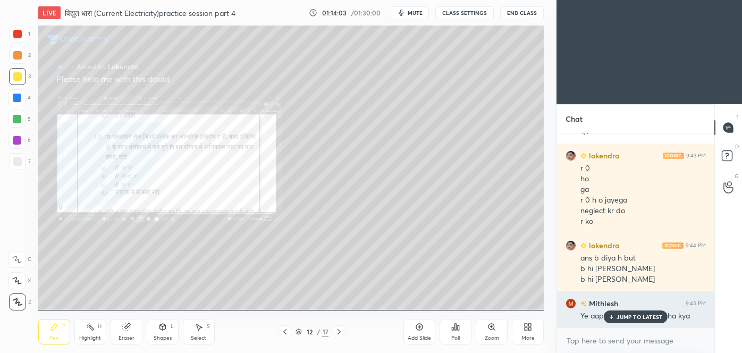
click at [642, 314] on p "JUMP TO LATEST" at bounding box center [640, 317] width 46 height 6
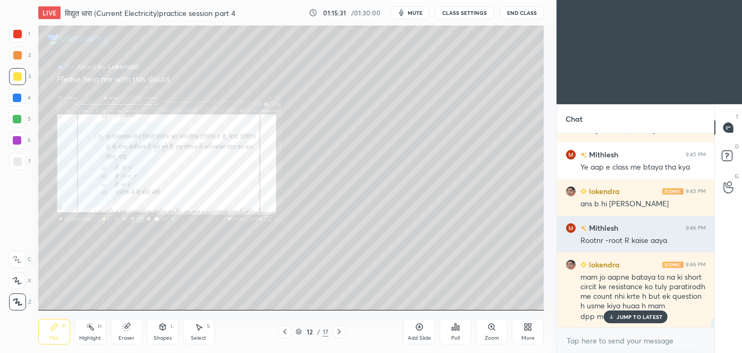
scroll to position [3912, 0]
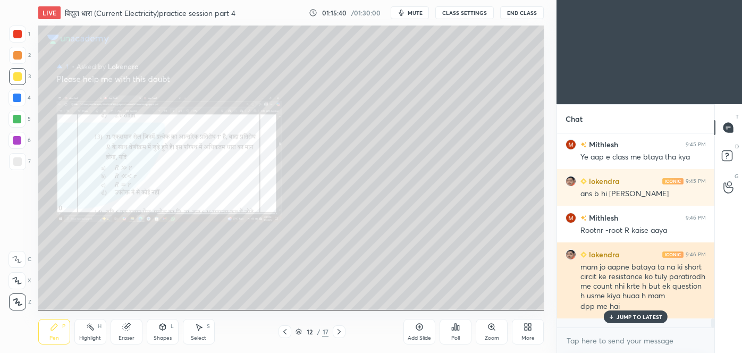
click at [624, 314] on p "JUMP TO LATEST" at bounding box center [640, 317] width 46 height 6
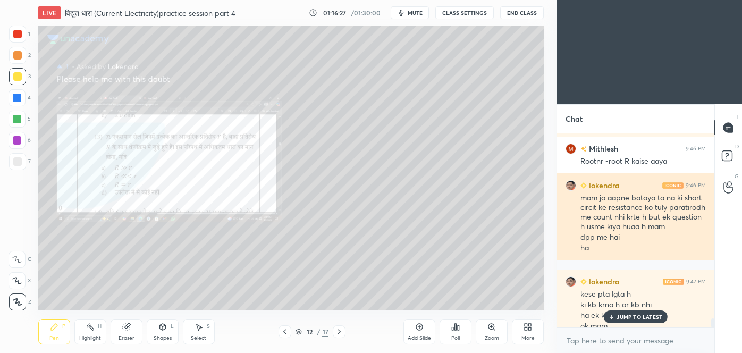
scroll to position [3991, 0]
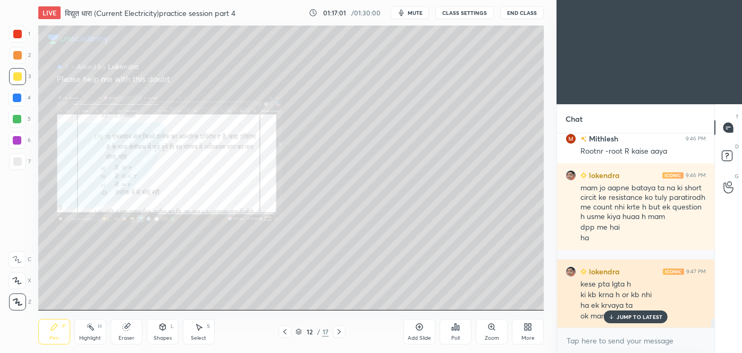
click at [632, 314] on p "JUMP TO LATEST" at bounding box center [640, 317] width 46 height 6
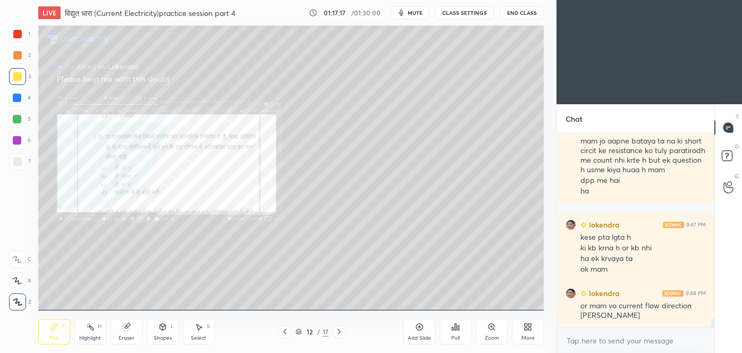
scroll to position [4048, 0]
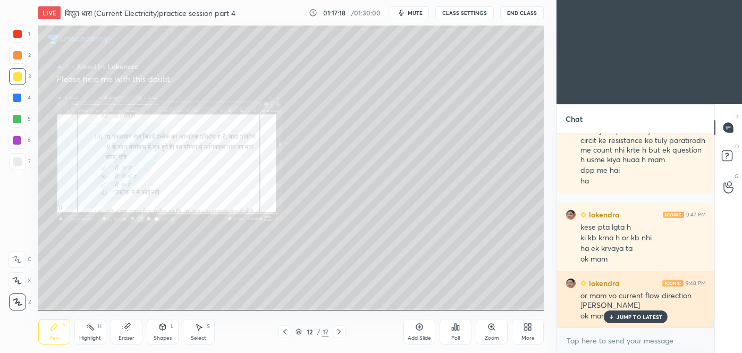
click at [635, 314] on p "JUMP TO LATEST" at bounding box center [640, 317] width 46 height 6
click at [521, 14] on button "End Class" at bounding box center [522, 12] width 44 height 13
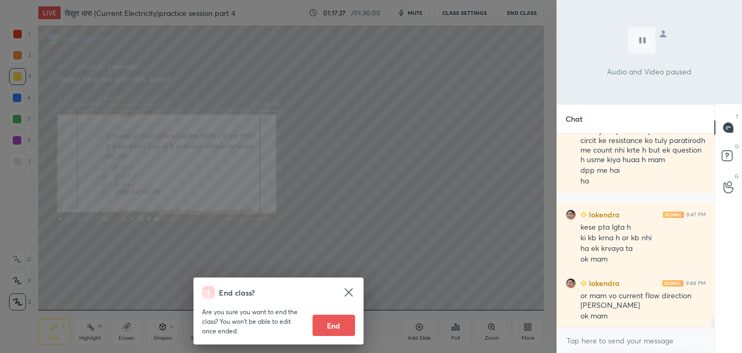
scroll to position [4084, 0]
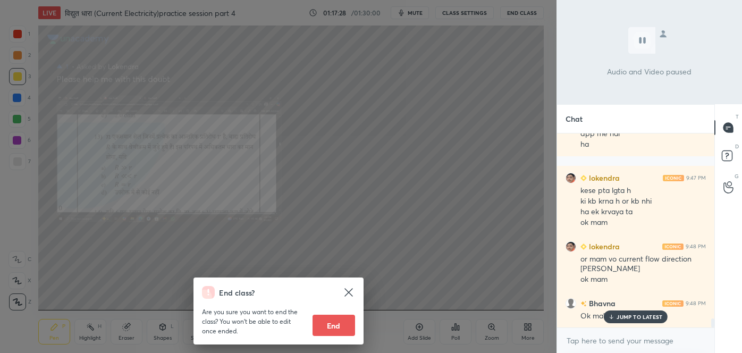
click at [335, 321] on button "End" at bounding box center [334, 325] width 43 height 21
type textarea "x"
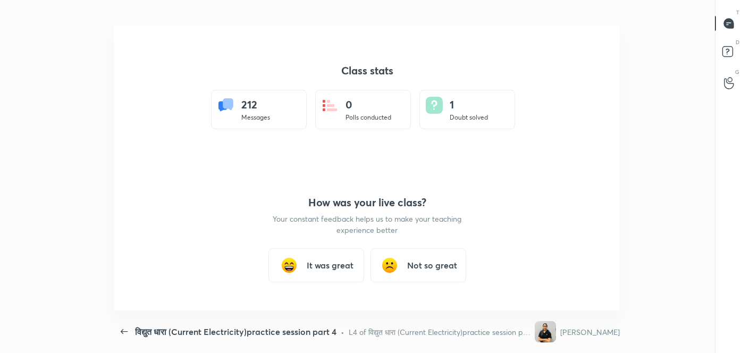
scroll to position [52882, 52433]
